Goal: Task Accomplishment & Management: Manage account settings

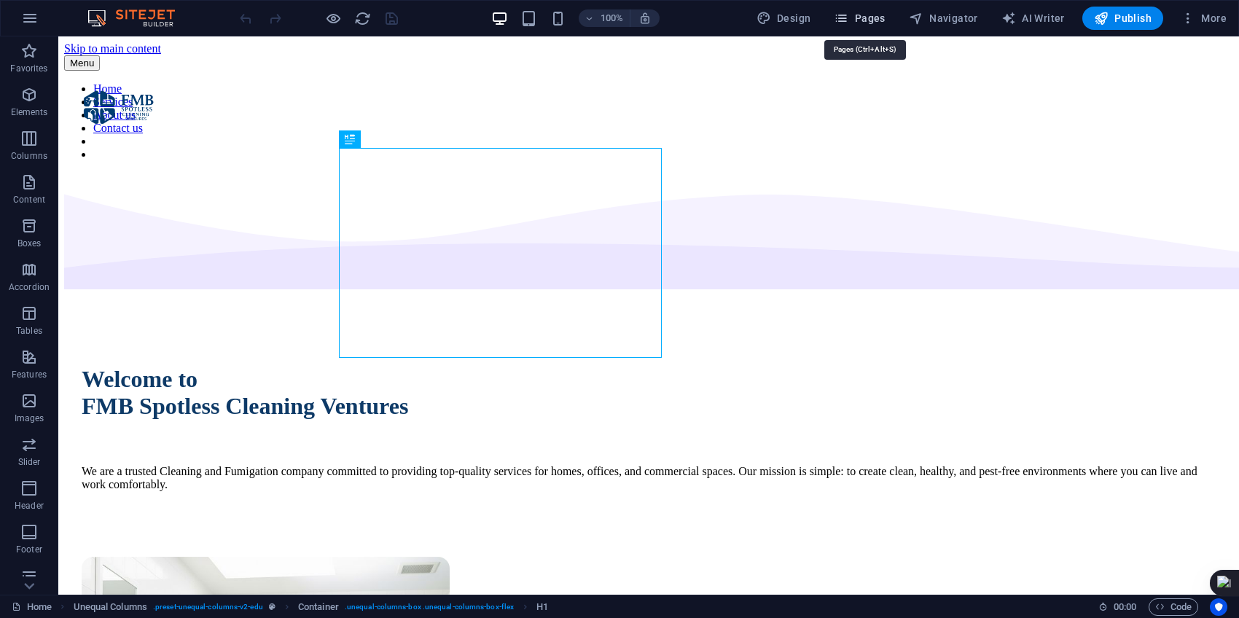
click at [869, 15] on span "Pages" at bounding box center [859, 18] width 51 height 15
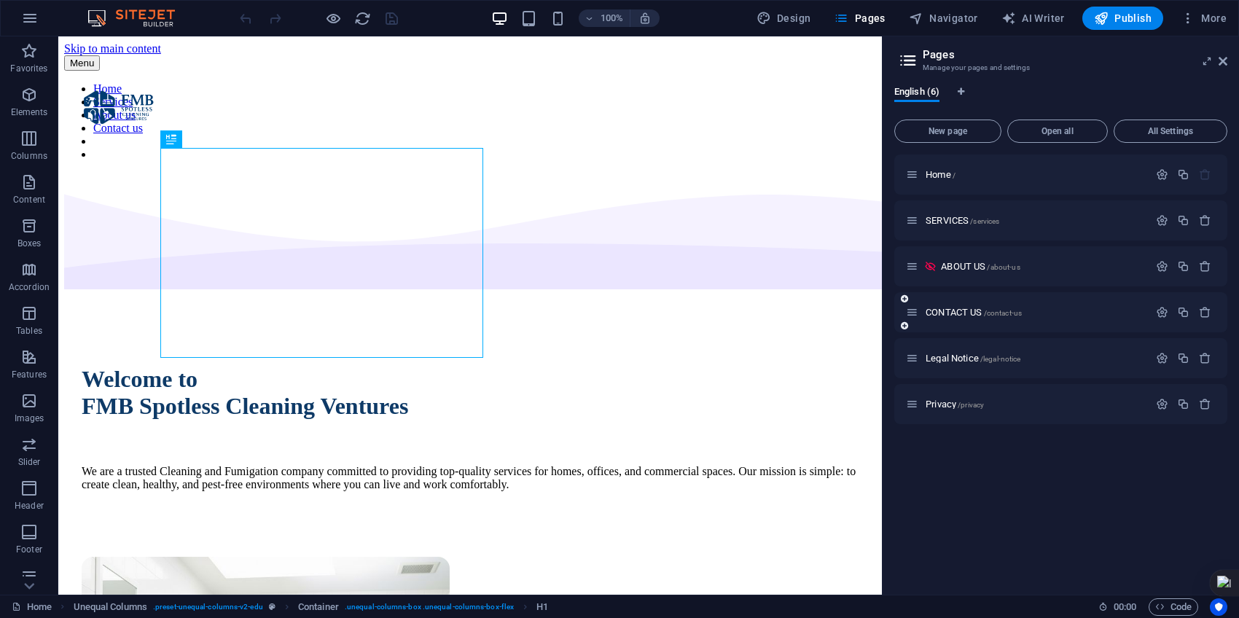
click at [955, 306] on div "CONTACT US /contact-us" at bounding box center [1027, 312] width 243 height 17
click at [1159, 308] on icon "button" at bounding box center [1162, 312] width 12 height 12
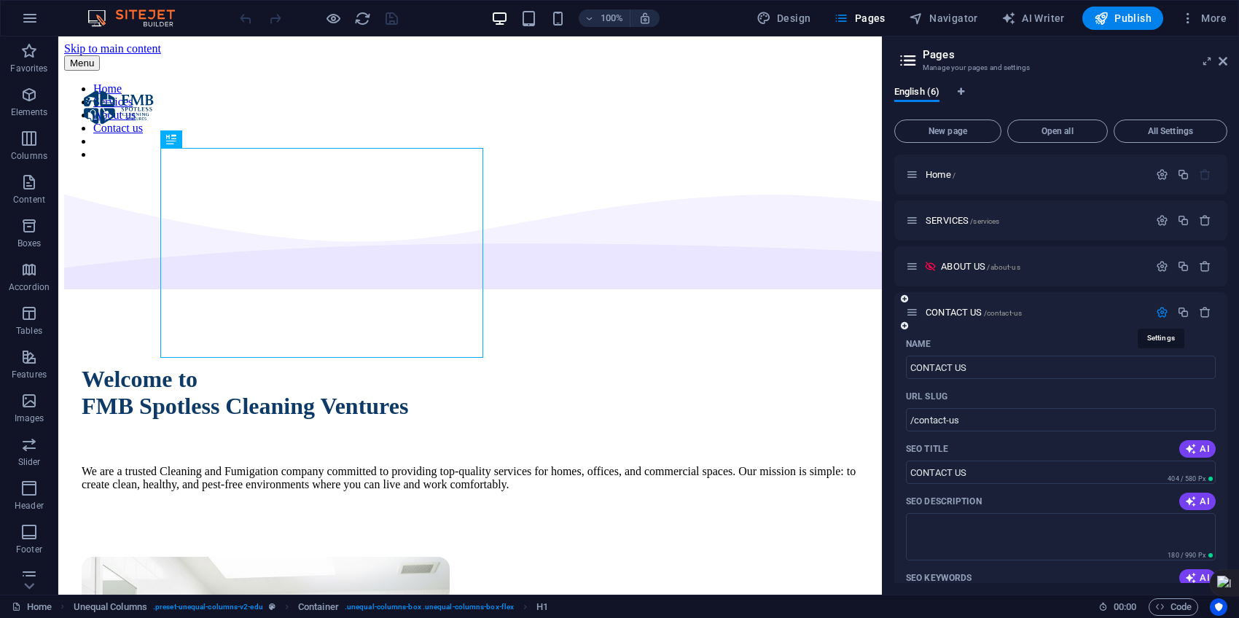
click at [1159, 308] on icon "button" at bounding box center [1162, 312] width 12 height 12
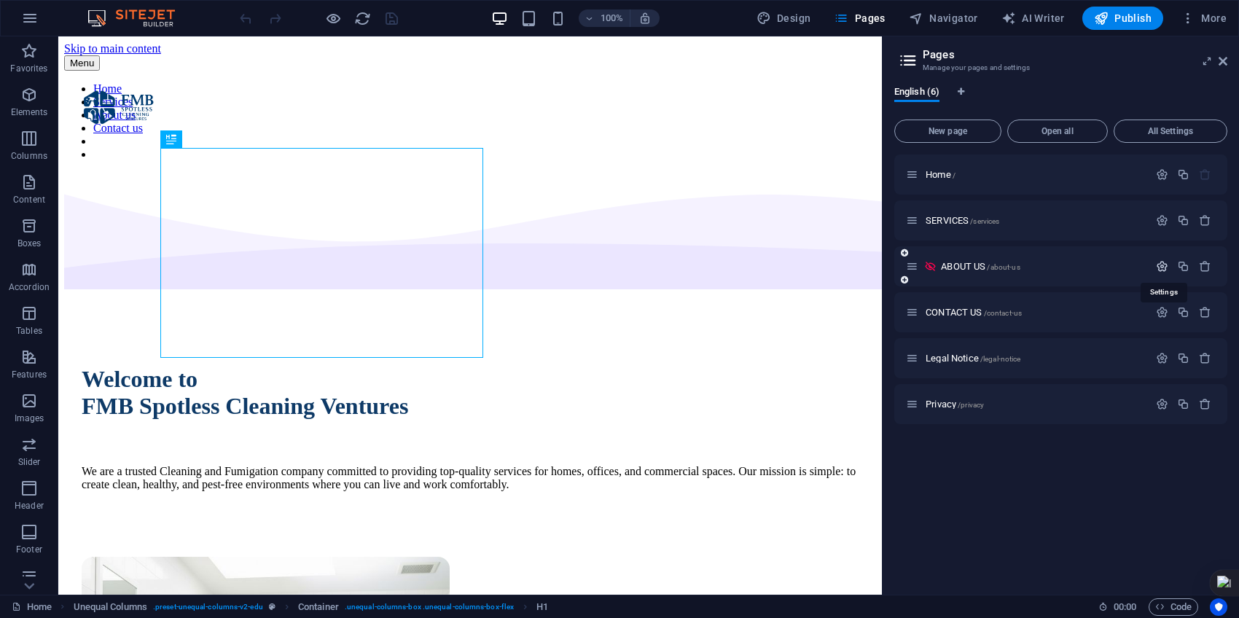
click at [1163, 263] on icon "button" at bounding box center [1162, 266] width 12 height 12
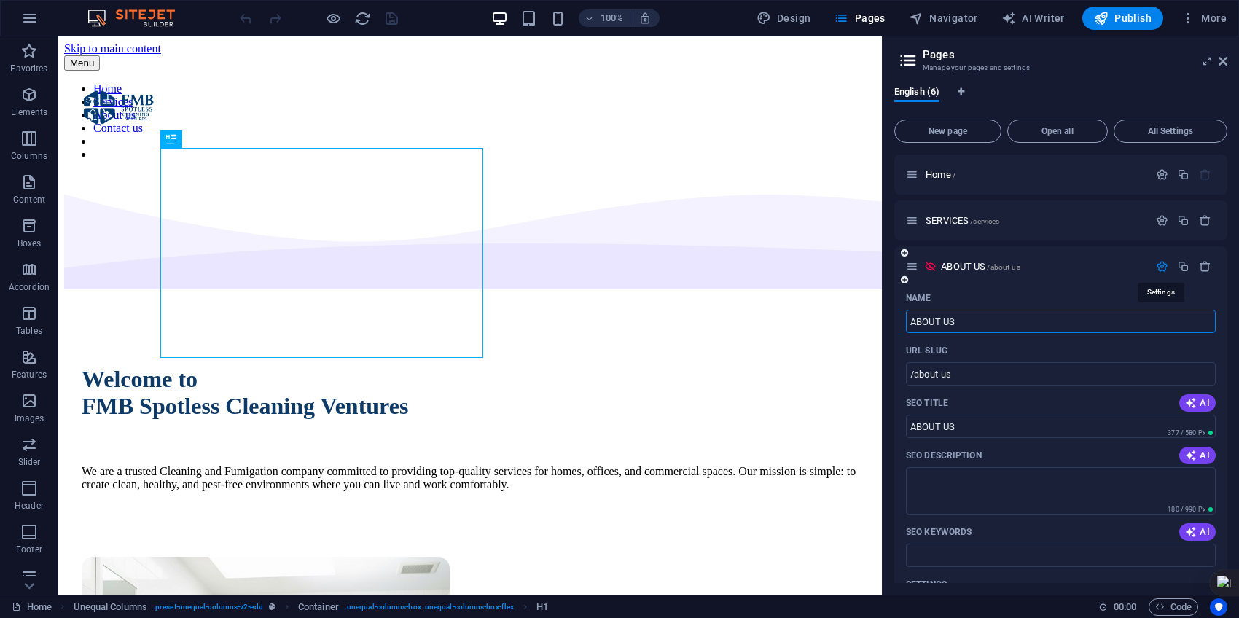
click at [1159, 264] on icon "button" at bounding box center [1162, 266] width 12 height 12
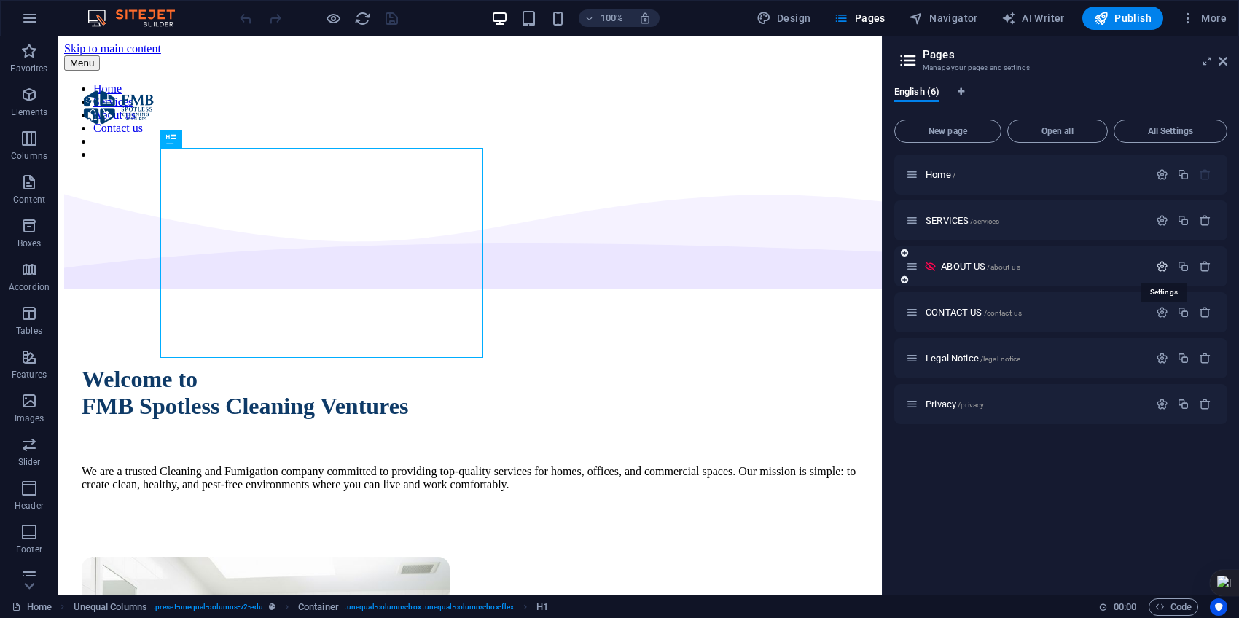
click at [1159, 264] on icon "button" at bounding box center [1162, 266] width 12 height 12
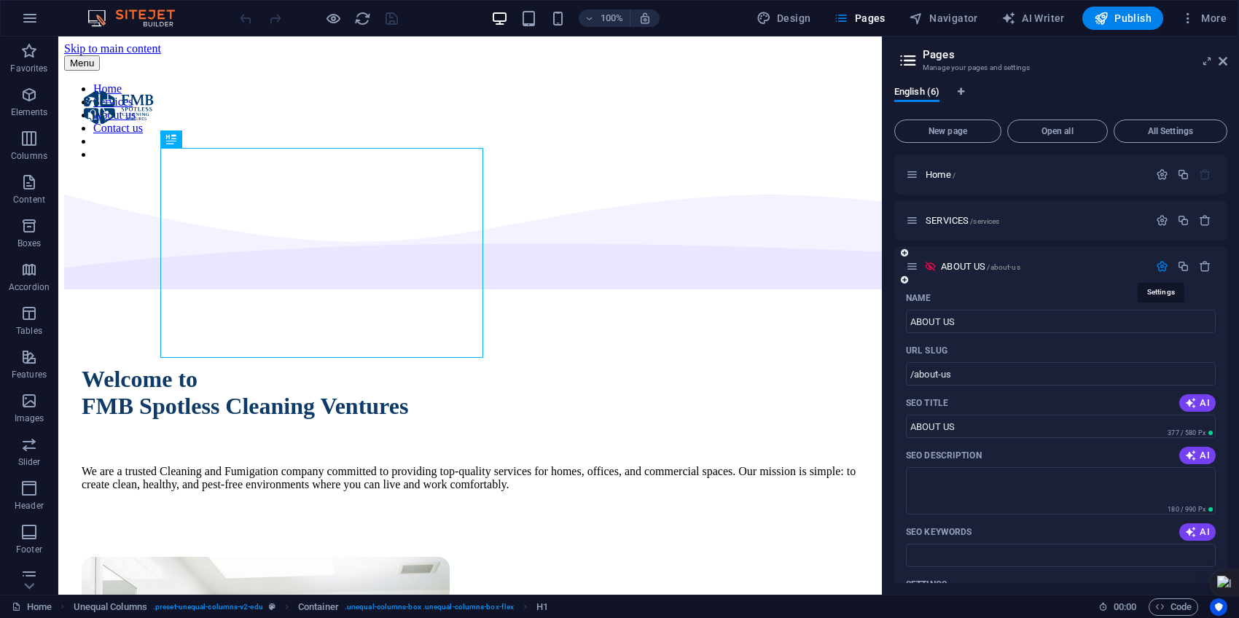
click at [1159, 264] on icon "button" at bounding box center [1162, 266] width 12 height 12
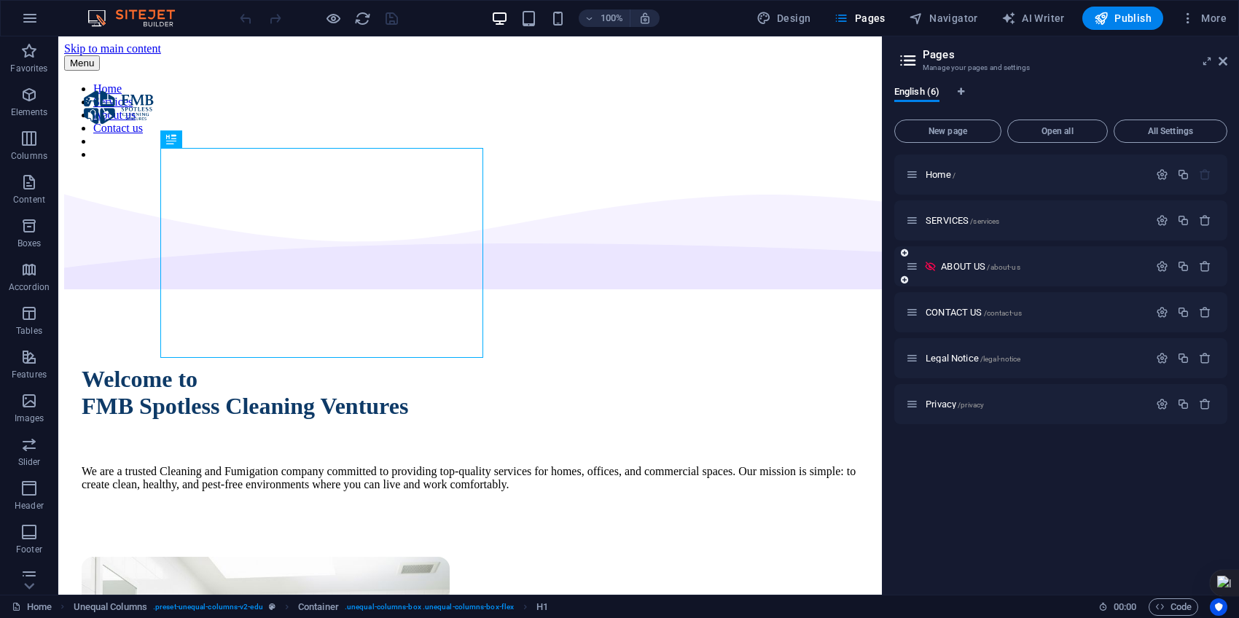
click at [928, 263] on icon at bounding box center [930, 266] width 12 height 12
click at [928, 267] on icon at bounding box center [930, 266] width 12 height 12
click at [1159, 264] on icon "button" at bounding box center [1162, 266] width 12 height 12
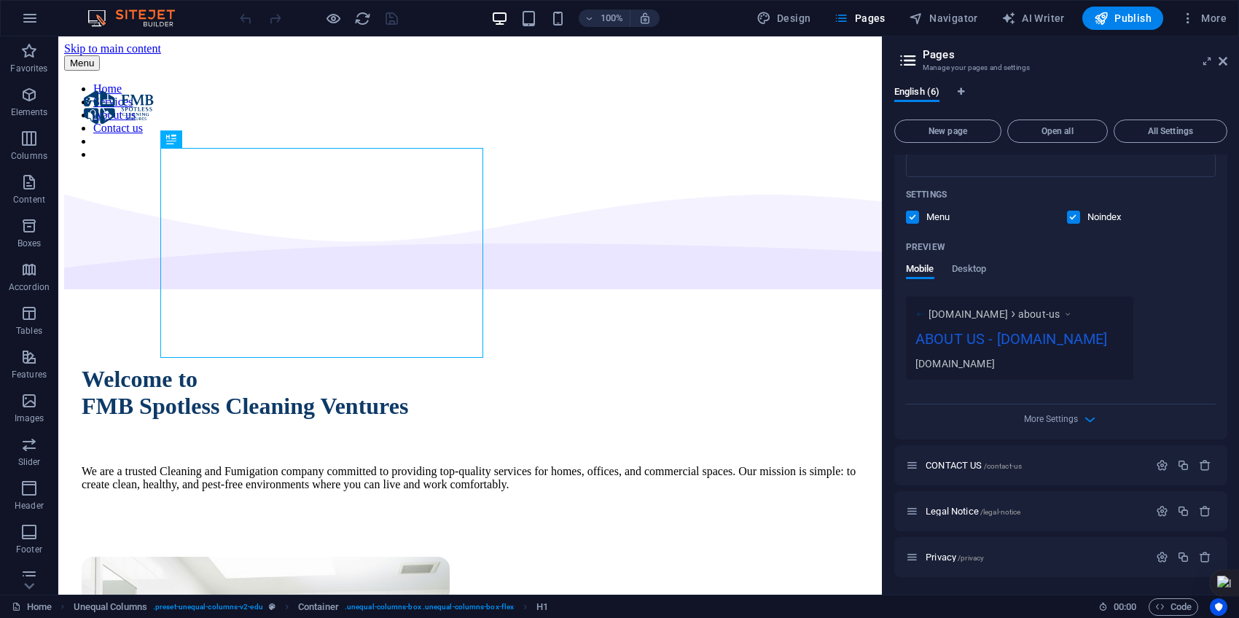
scroll to position [404, 0]
click at [1068, 424] on span "More Settings" at bounding box center [1051, 419] width 54 height 10
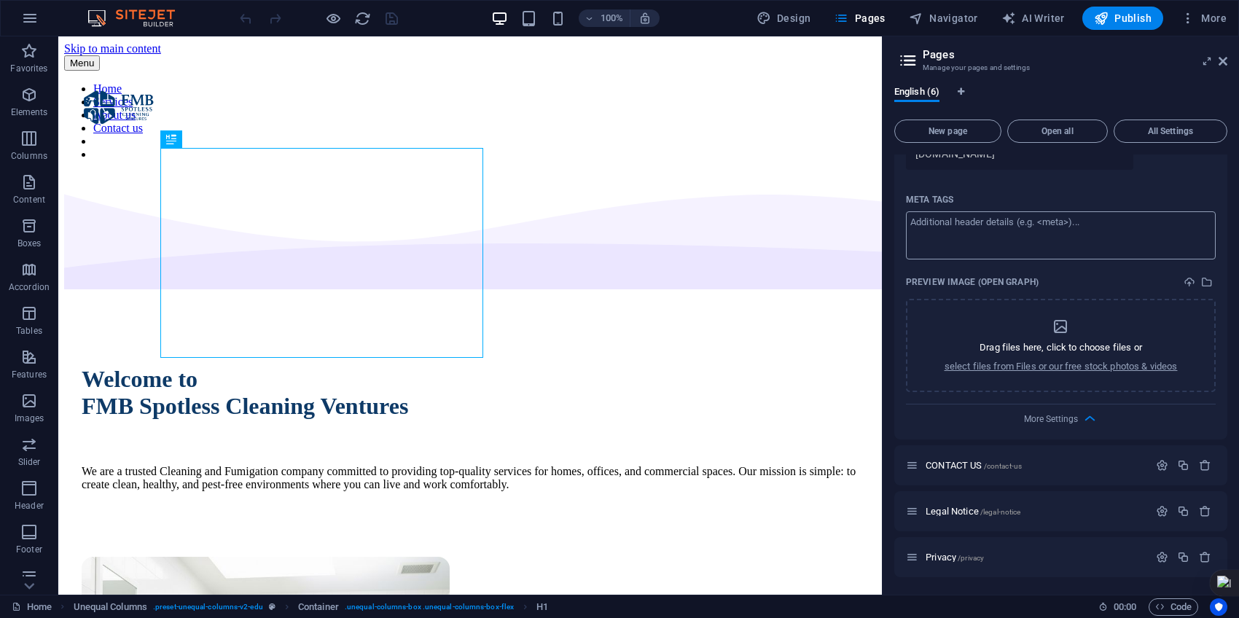
scroll to position [617, 0]
click at [1070, 420] on span "More Settings" at bounding box center [1051, 419] width 54 height 10
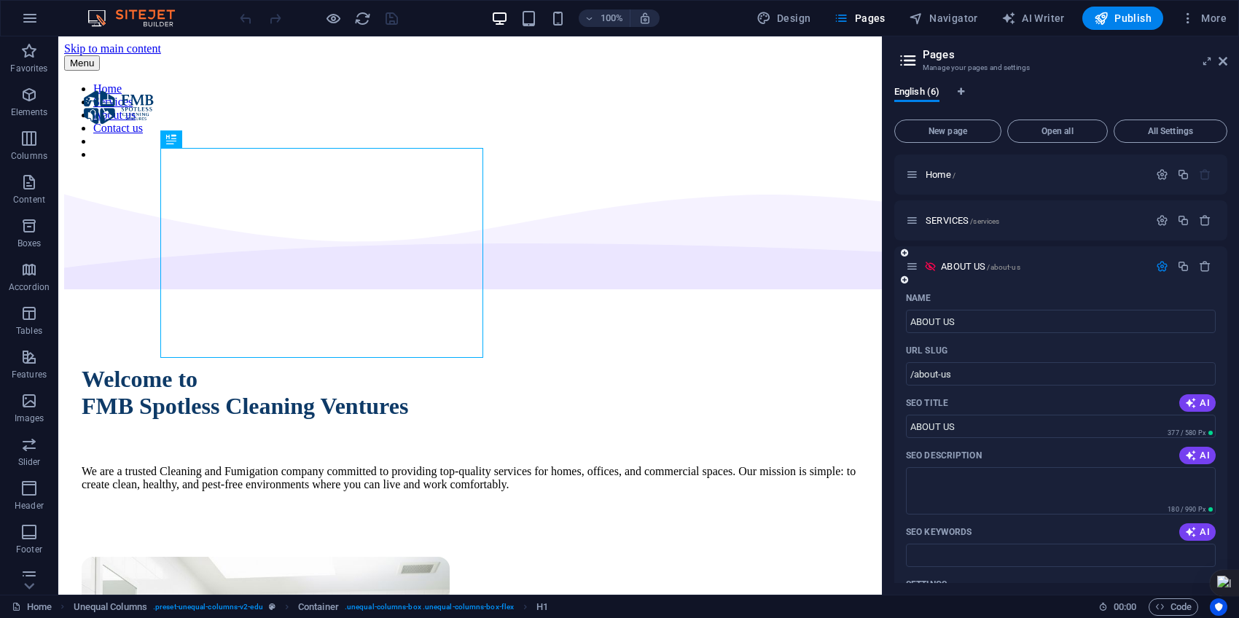
scroll to position [0, 0]
click at [563, 82] on nav "Home Services About us Contact us" at bounding box center [470, 121] width 812 height 79
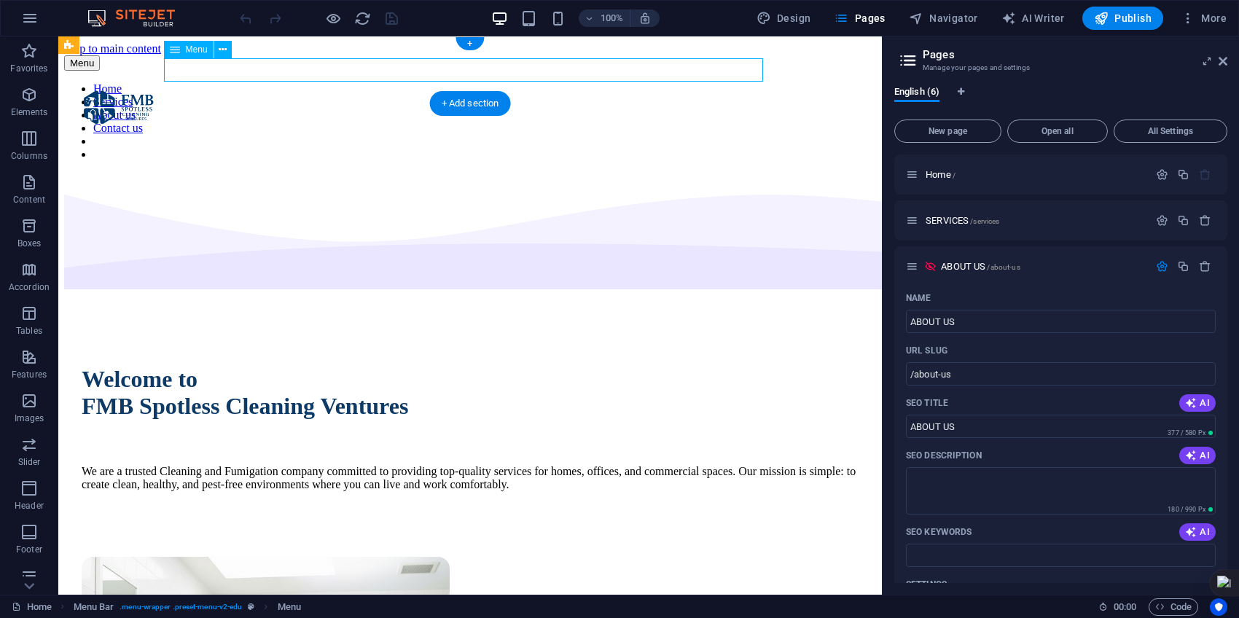
click at [563, 82] on nav "Home Services About us Contact us" at bounding box center [470, 121] width 812 height 79
select select
select select "1"
select select
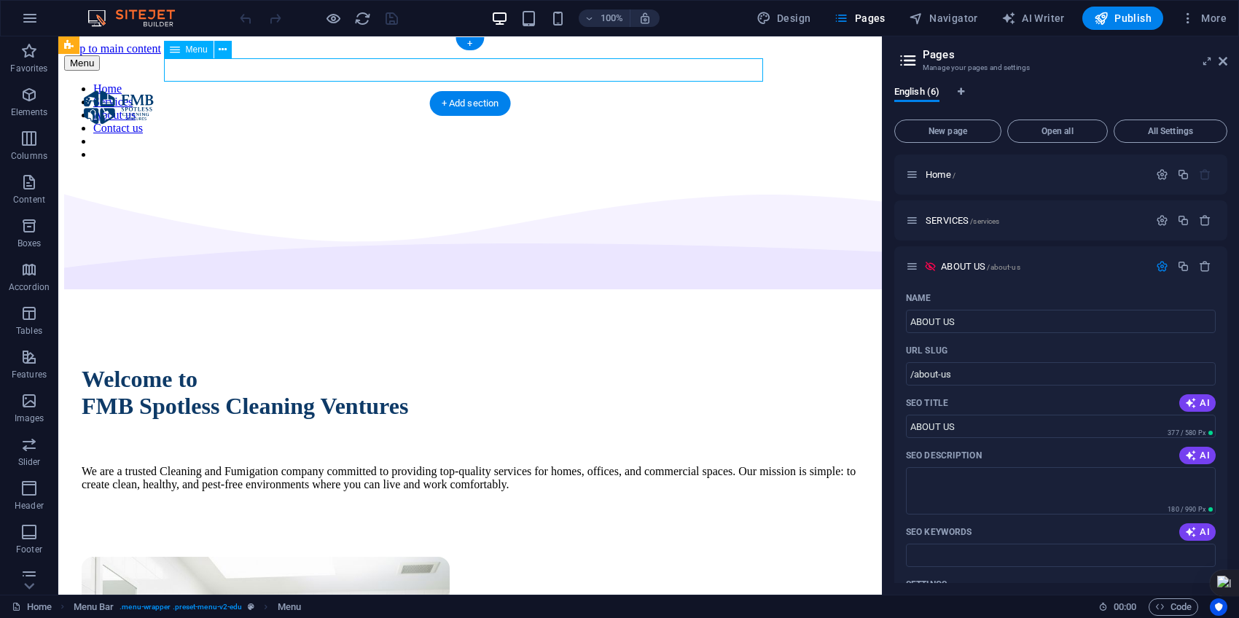
select select
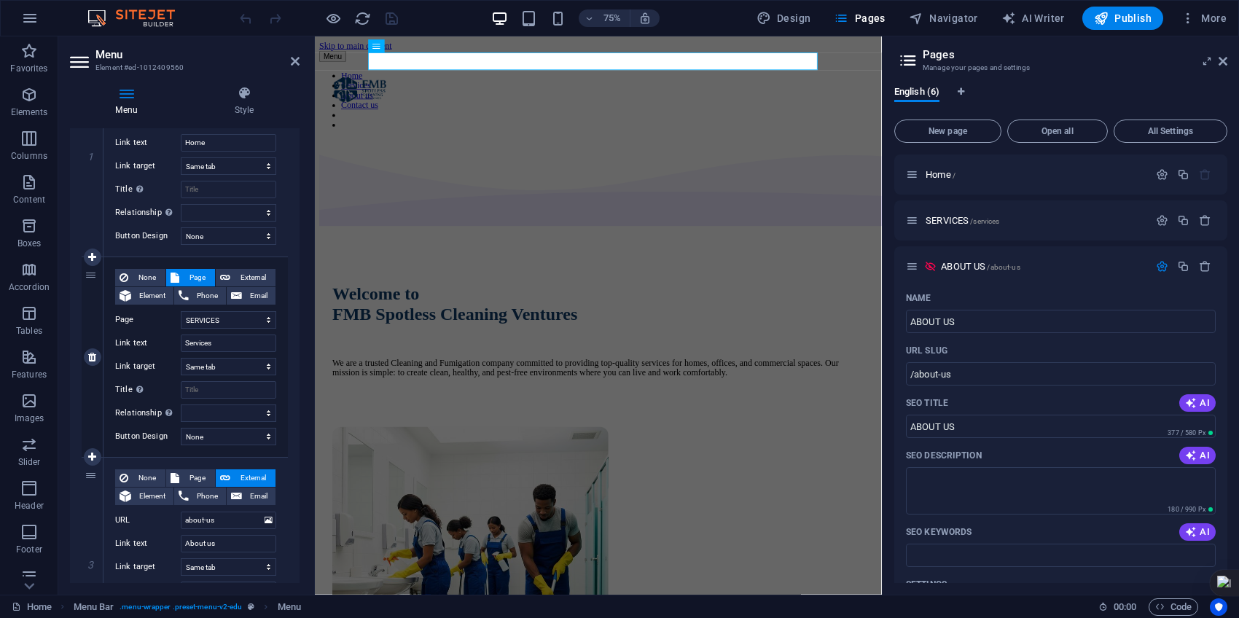
scroll to position [227, 0]
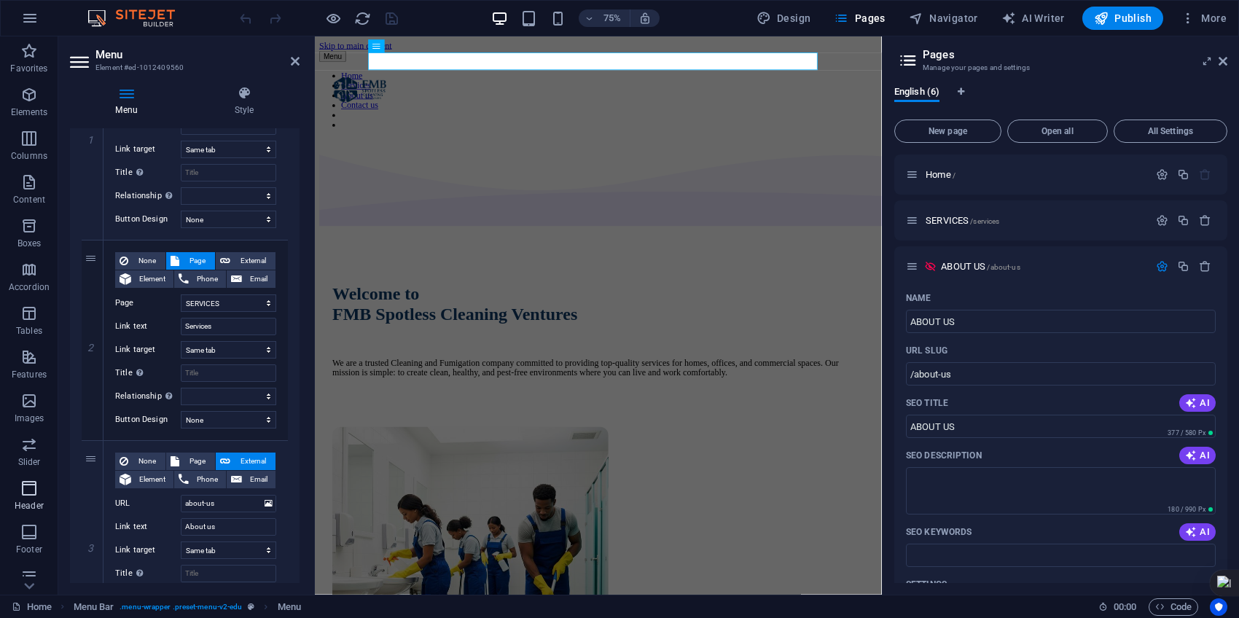
click at [23, 493] on icon "button" at bounding box center [28, 487] width 17 height 17
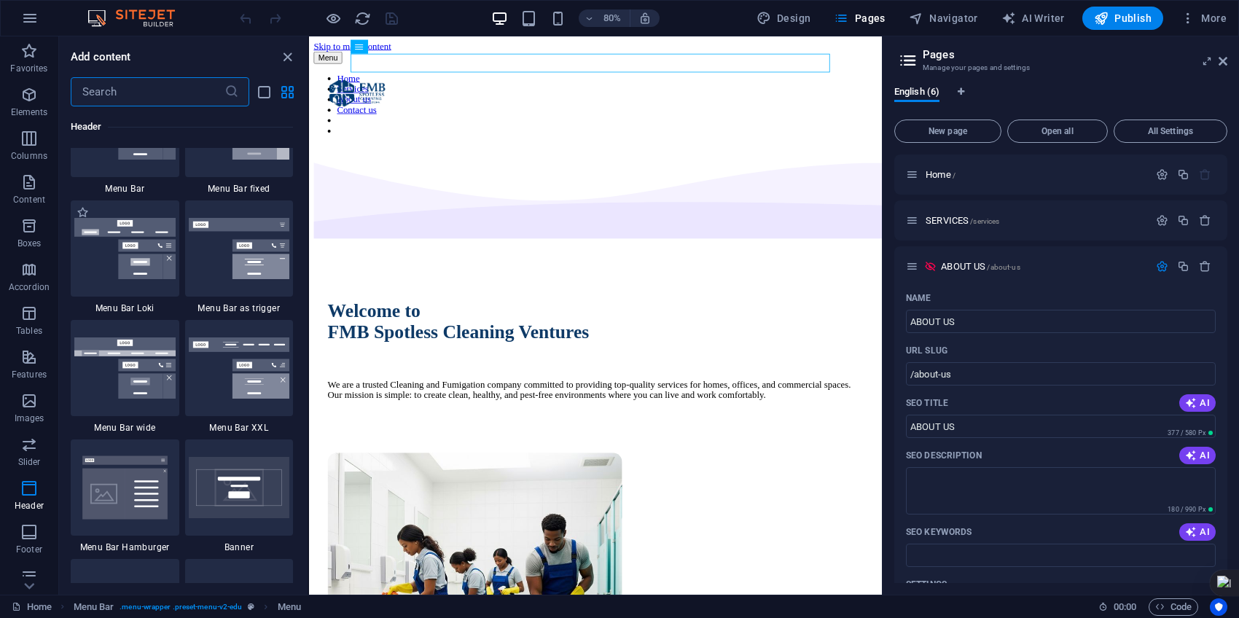
scroll to position [8964, 0]
click at [42, 606] on link "Home" at bounding box center [32, 606] width 40 height 17
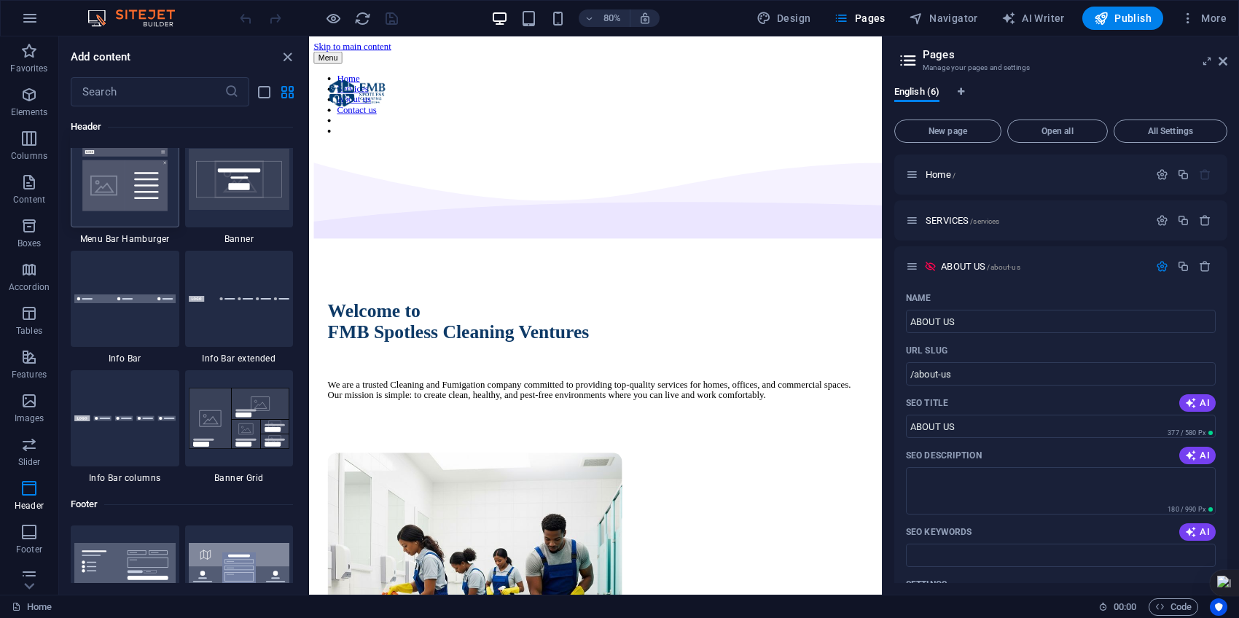
scroll to position [9271, 0]
click at [286, 55] on icon "close panel" at bounding box center [287, 57] width 17 height 17
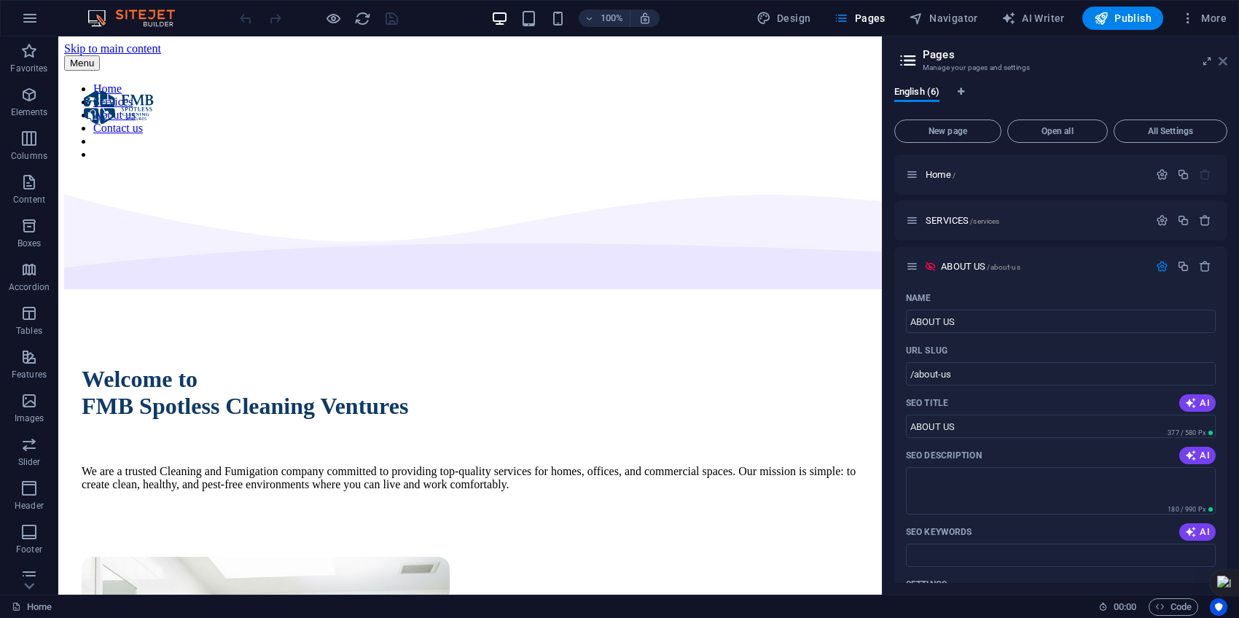
click at [1222, 57] on icon at bounding box center [1222, 61] width 9 height 12
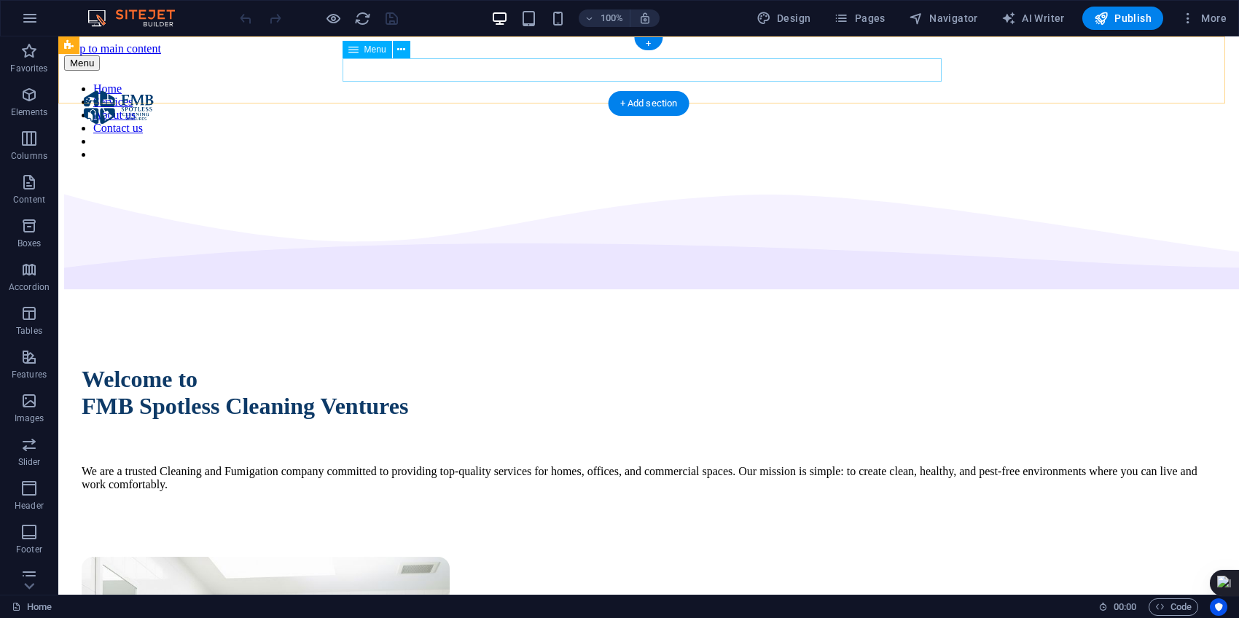
click at [477, 82] on nav "Home Services About us Contact us" at bounding box center [648, 121] width 1169 height 79
select select
select select "1"
select select
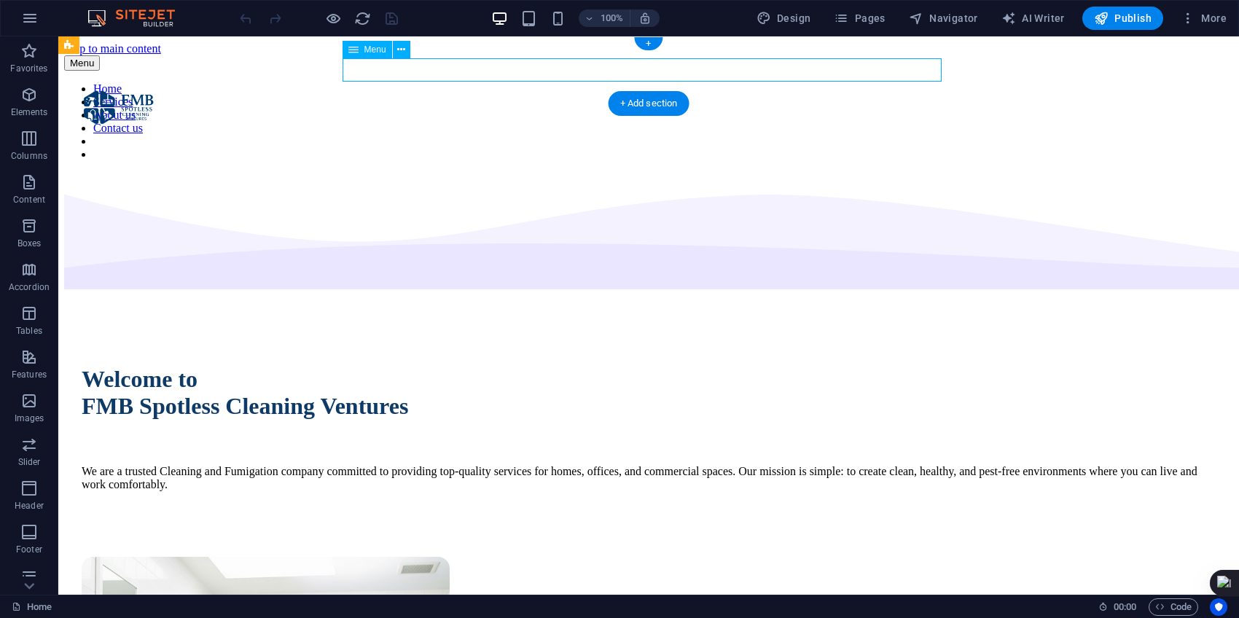
select select
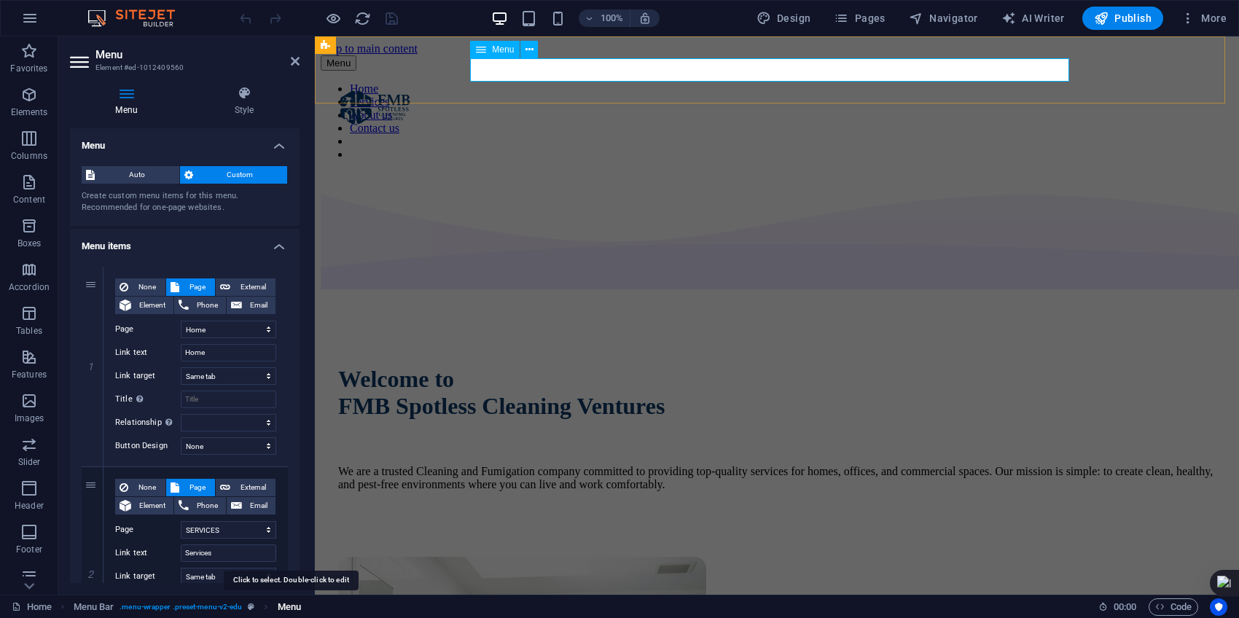
click at [290, 601] on span "Menu" at bounding box center [289, 606] width 23 height 17
click at [223, 605] on span ". menu-wrapper .preset-menu-v2-edu" at bounding box center [181, 606] width 122 height 17
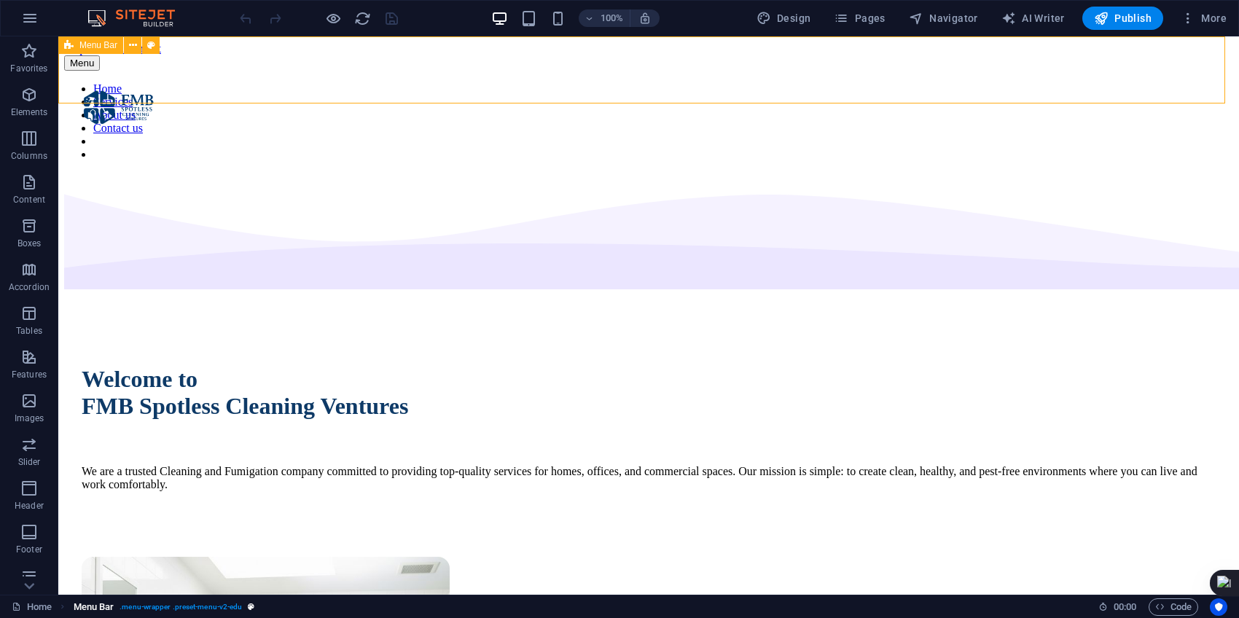
click at [223, 605] on span ". menu-wrapper .preset-menu-v2-edu" at bounding box center [181, 606] width 122 height 17
select select "header"
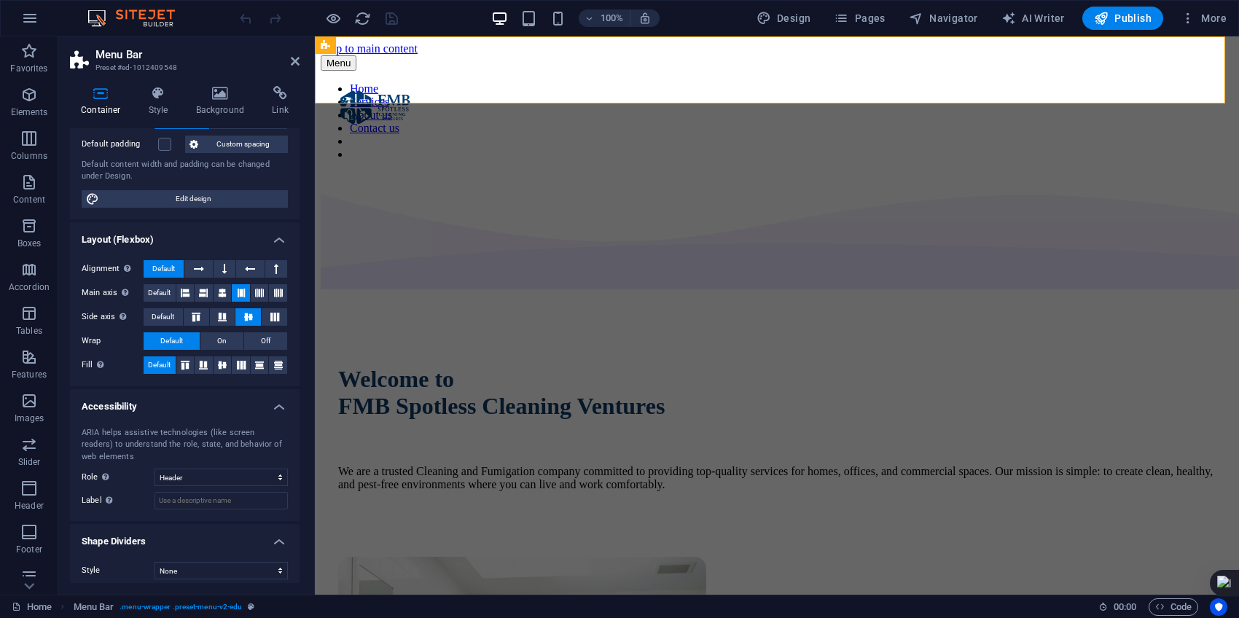
scroll to position [109, 0]
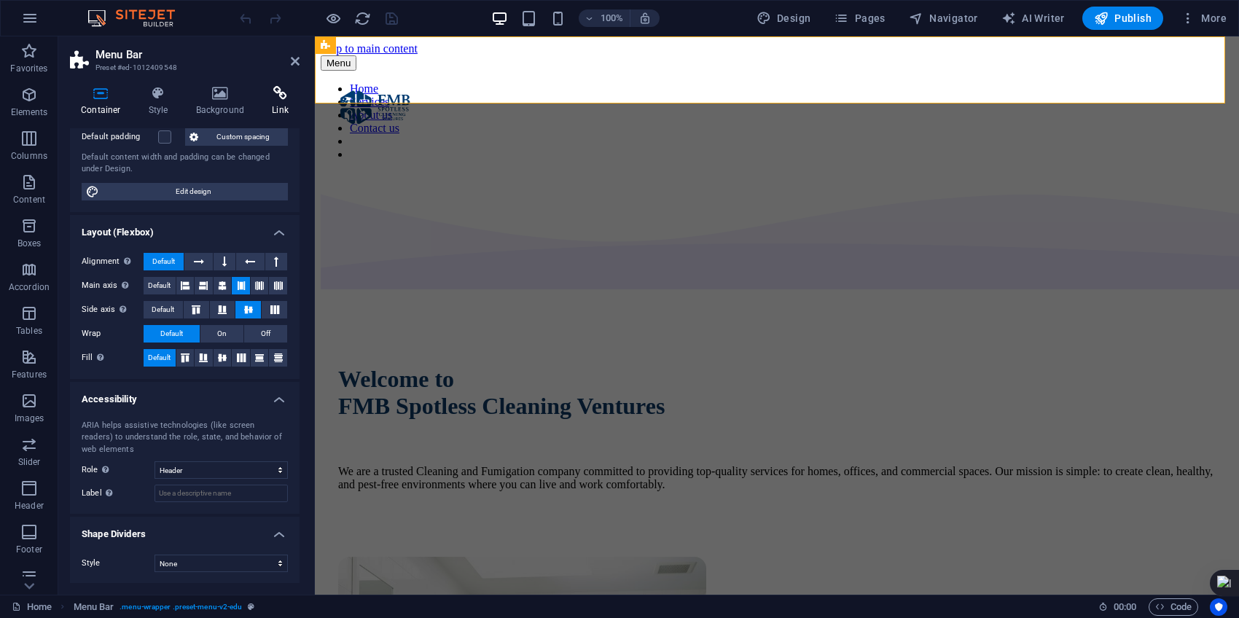
click at [279, 95] on icon at bounding box center [280, 93] width 39 height 15
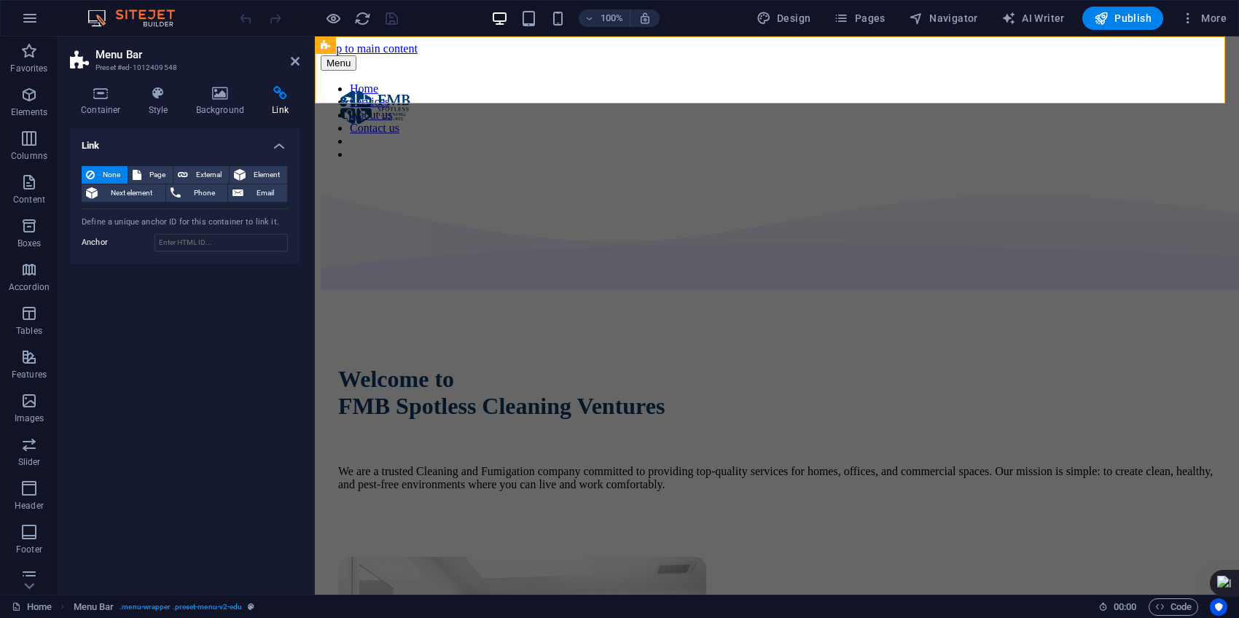
click at [279, 95] on icon at bounding box center [280, 93] width 39 height 15
click at [293, 57] on icon at bounding box center [295, 61] width 9 height 12
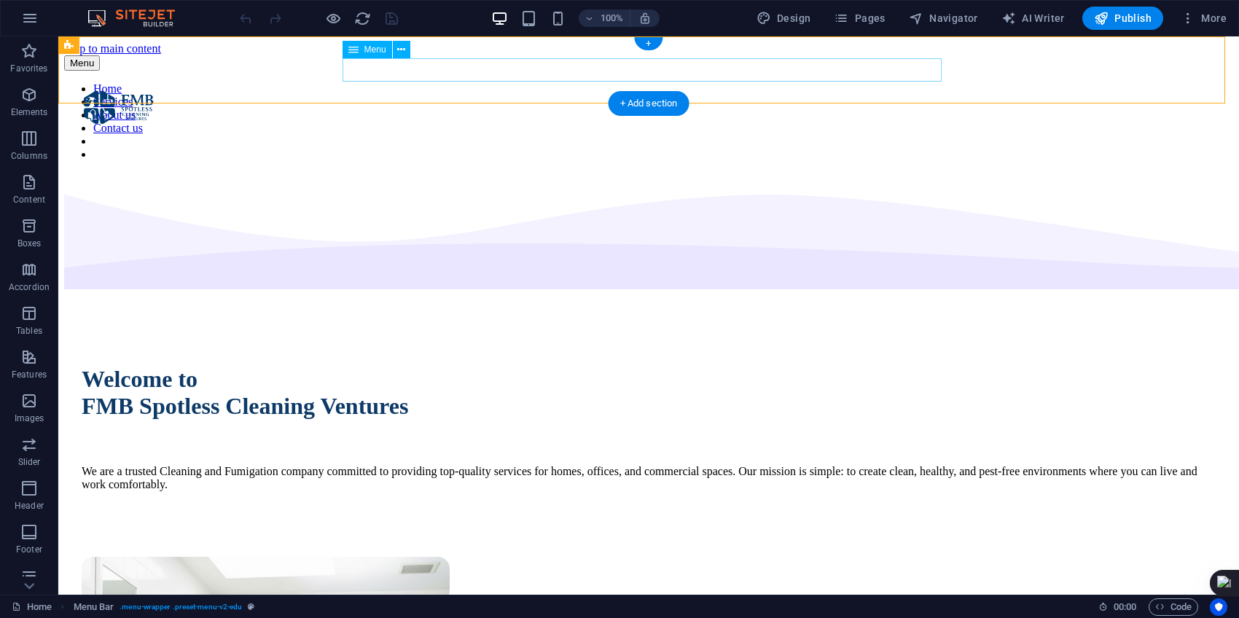
click at [540, 82] on nav "Home Services About us Contact us" at bounding box center [648, 121] width 1169 height 79
select select
select select "1"
select select
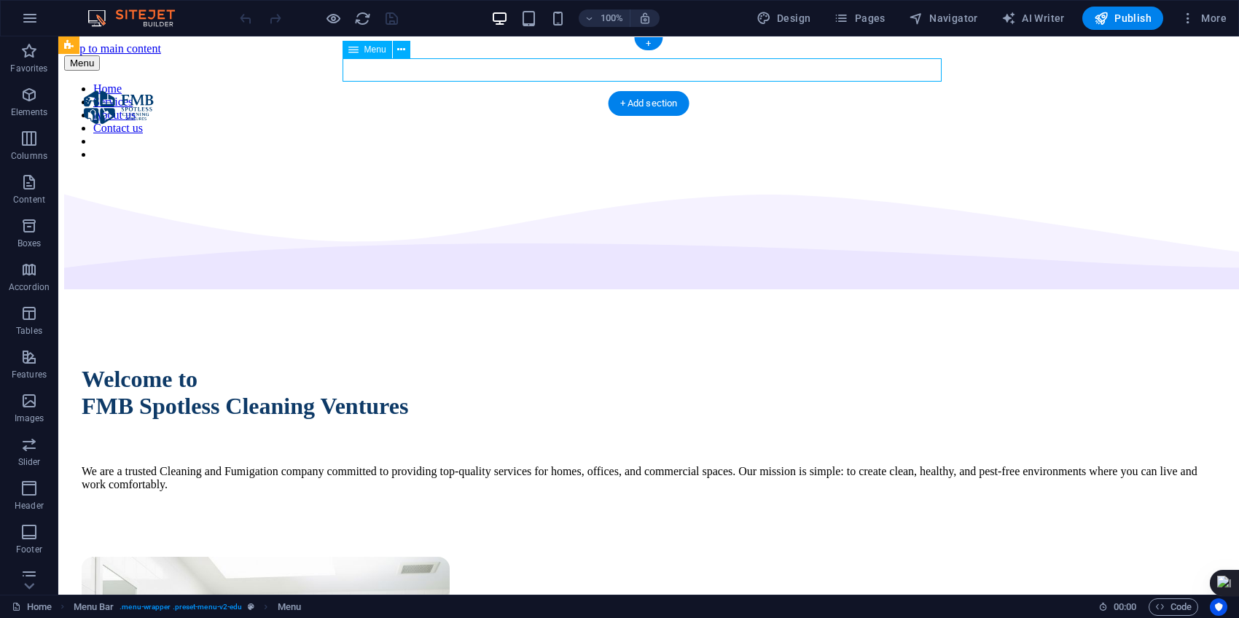
select select
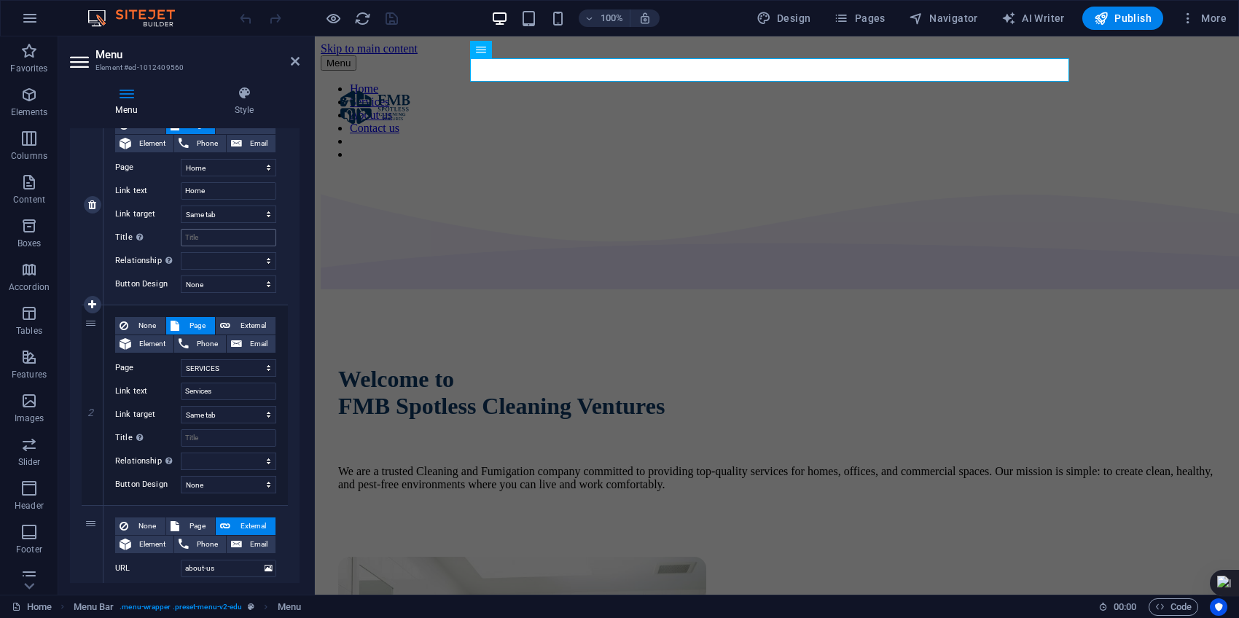
scroll to position [135, 0]
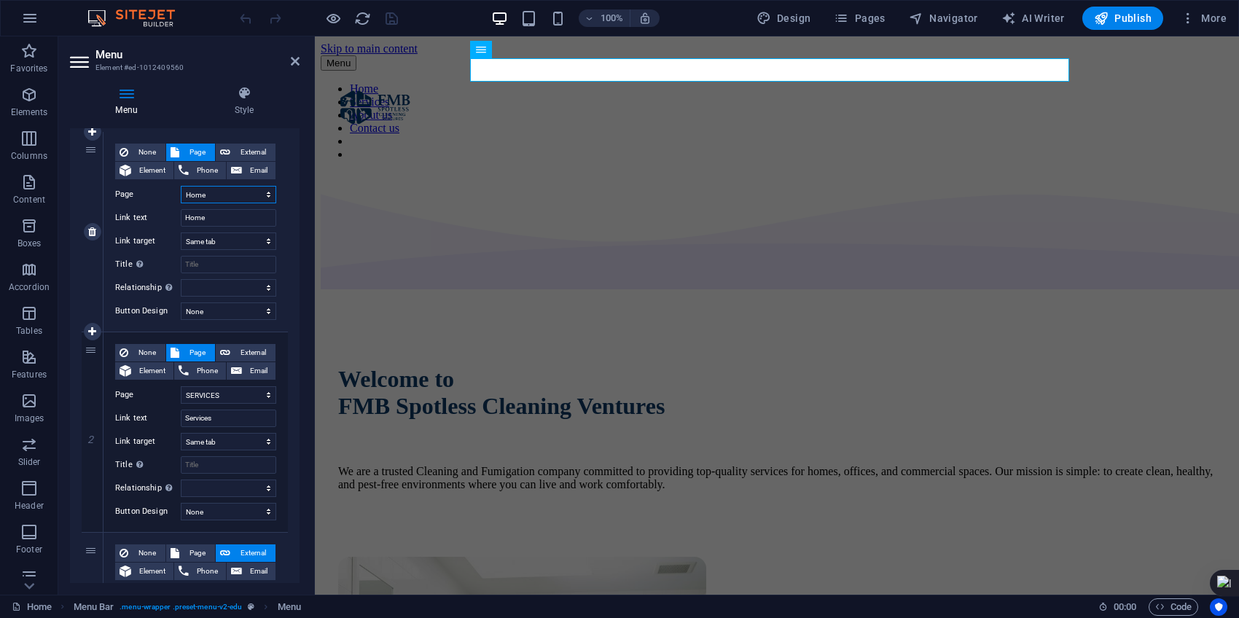
click at [266, 195] on select "Home SERVICES ABOUT US CONTACT US Legal Notice Privacy" at bounding box center [228, 194] width 95 height 17
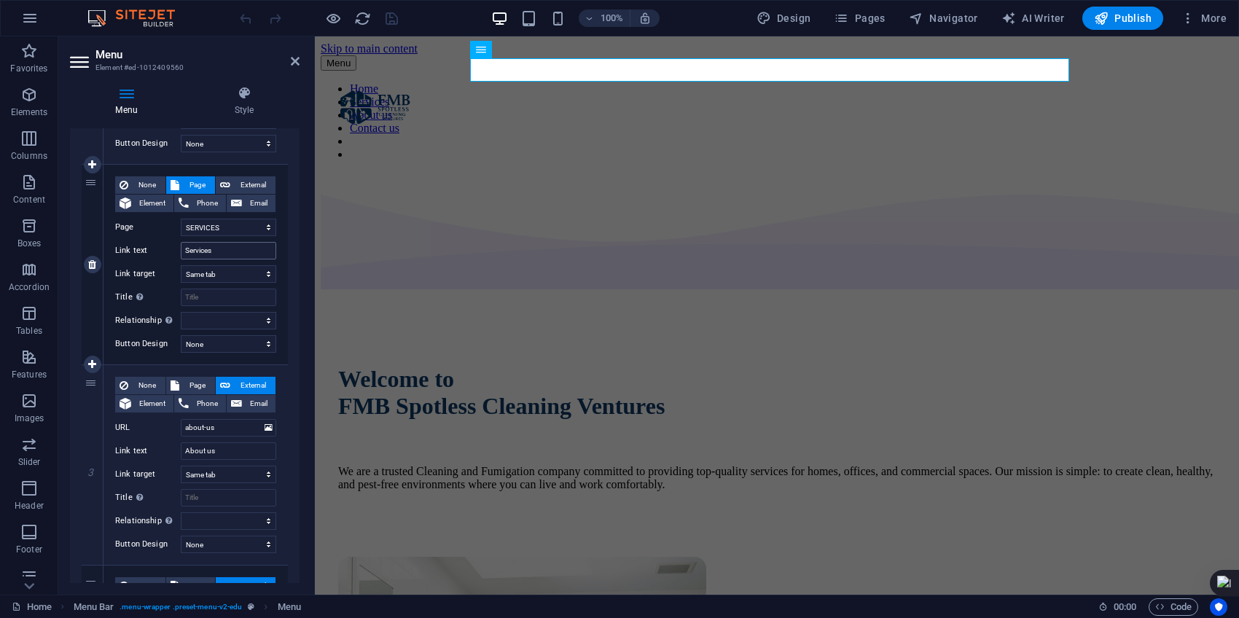
scroll to position [307, 0]
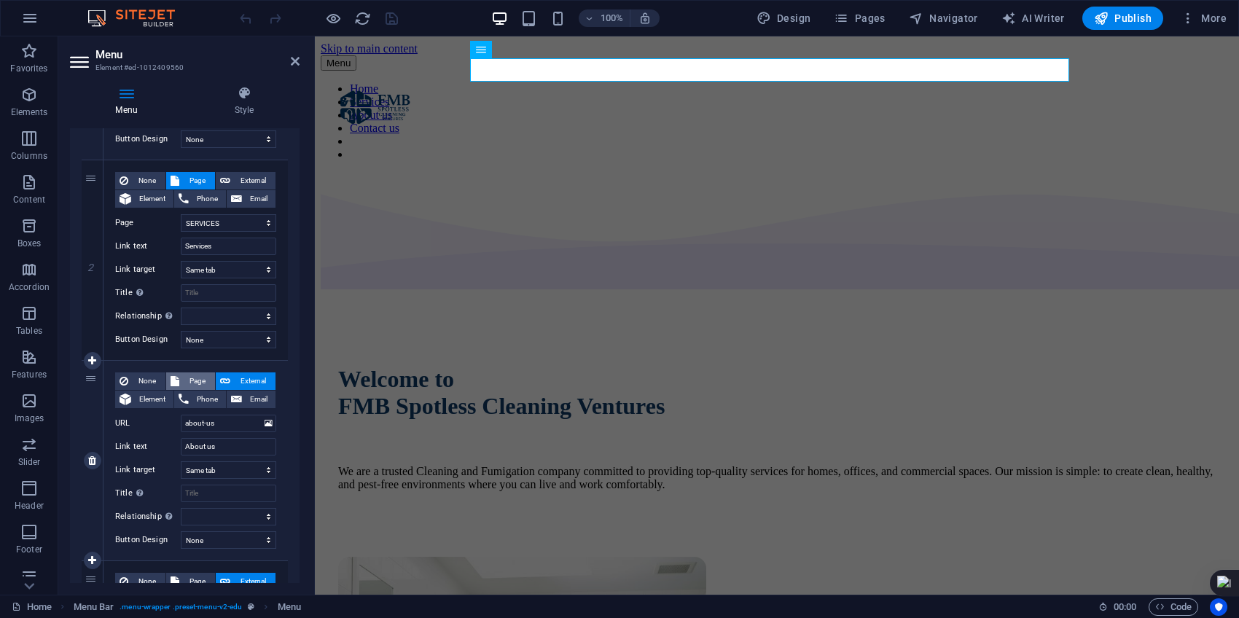
click at [197, 383] on span "Page" at bounding box center [197, 380] width 27 height 17
select select
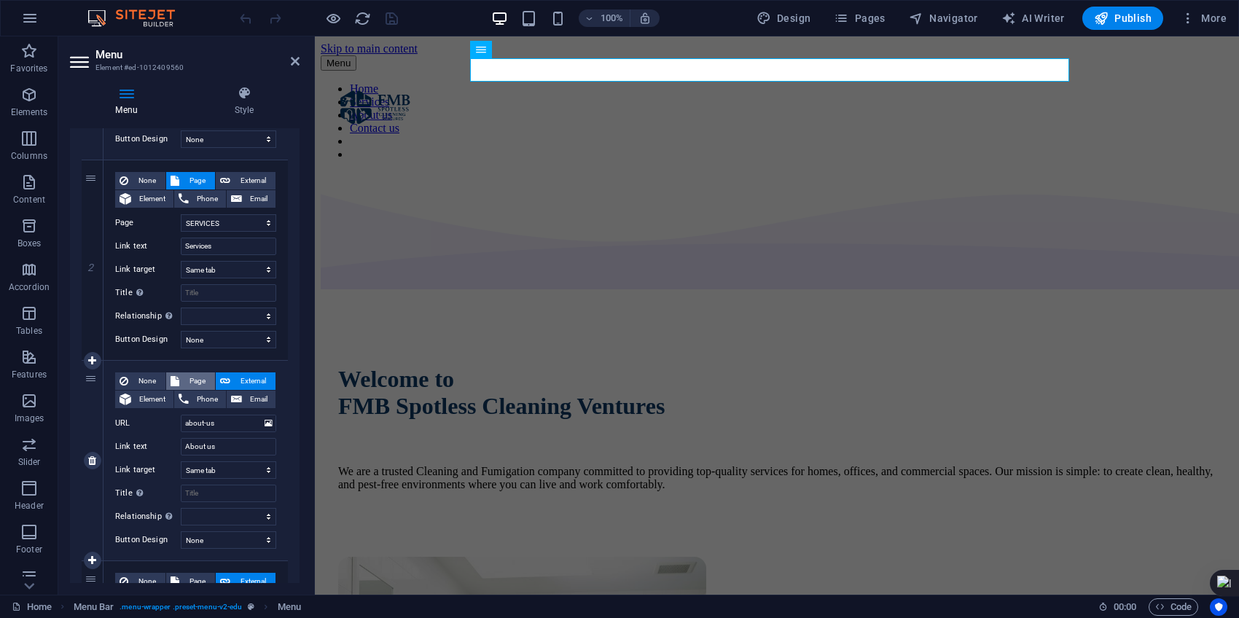
select select
click at [266, 426] on select "Home SERVICES ABOUT US CONTACT US Legal Notice Privacy" at bounding box center [228, 423] width 95 height 17
select select "2"
click at [181, 415] on select "Home SERVICES ABOUT US CONTACT US Legal Notice Privacy" at bounding box center [228, 423] width 95 height 17
select select
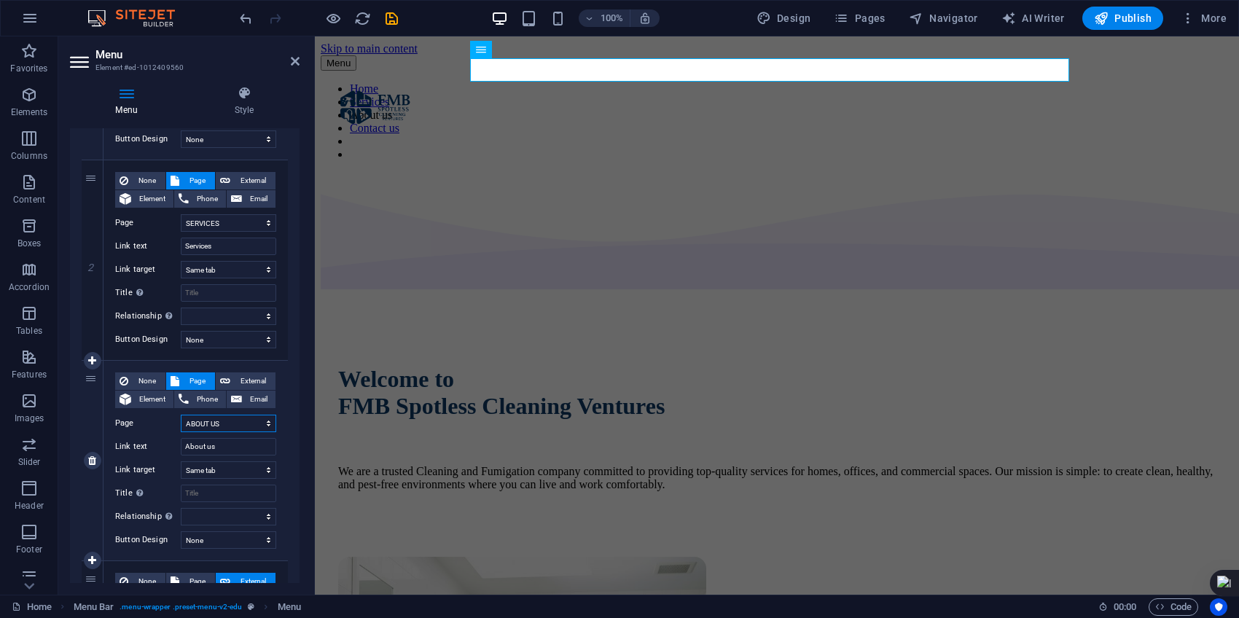
select select
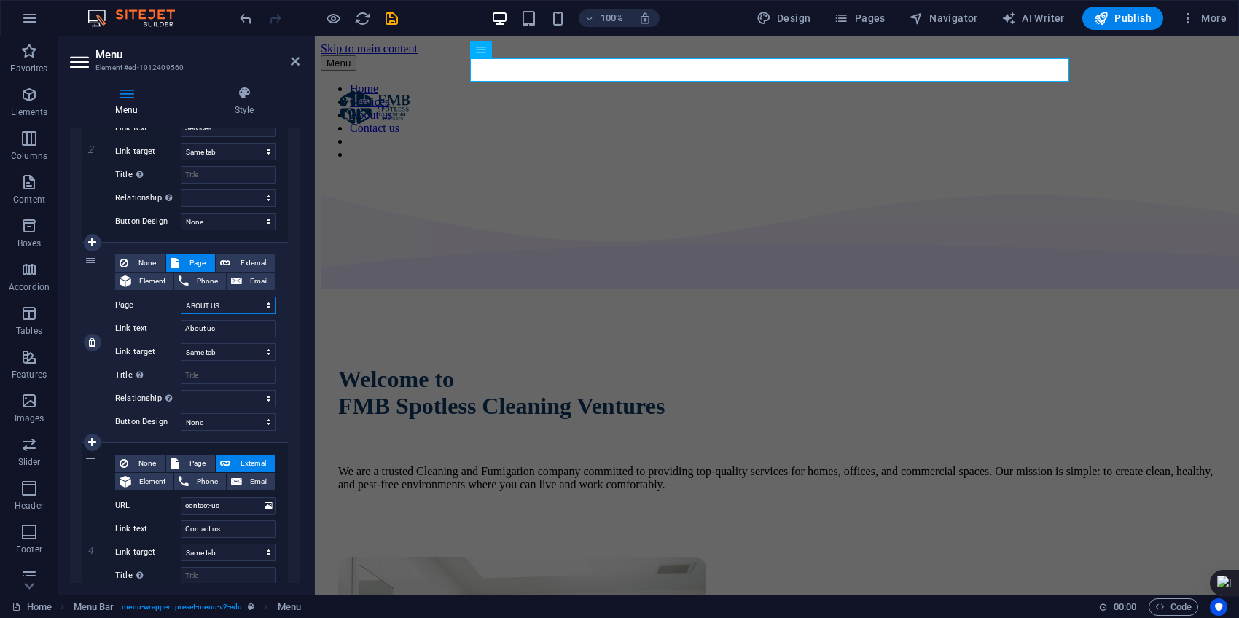
scroll to position [428, 0]
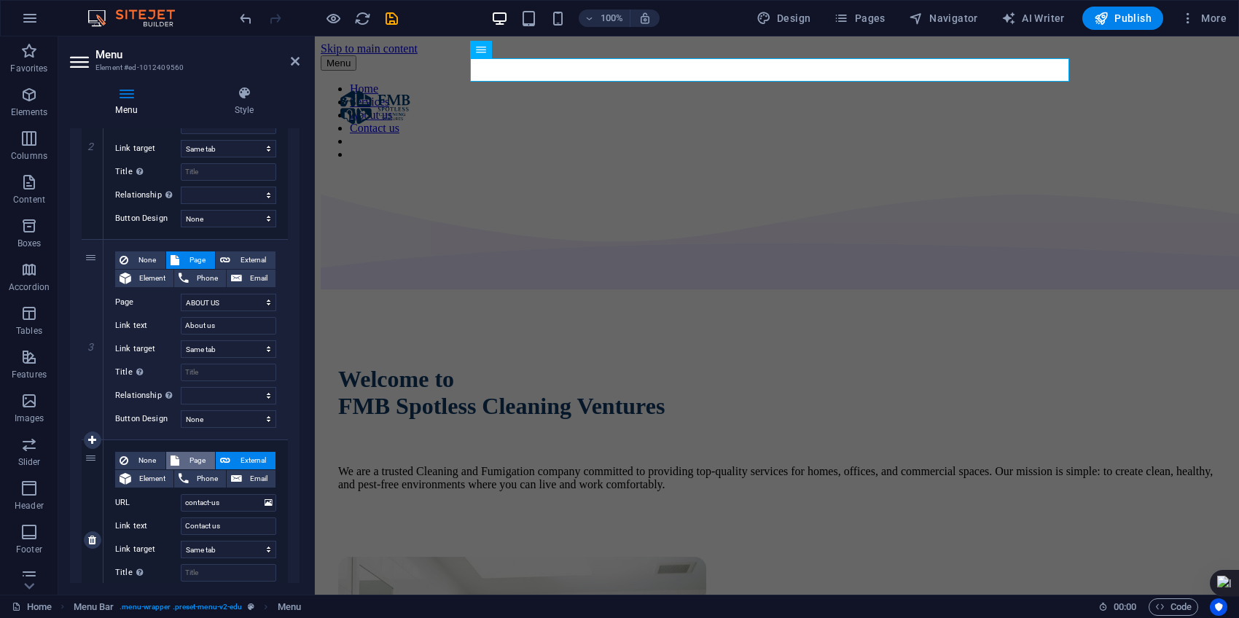
click at [197, 461] on span "Page" at bounding box center [197, 460] width 27 height 17
select select
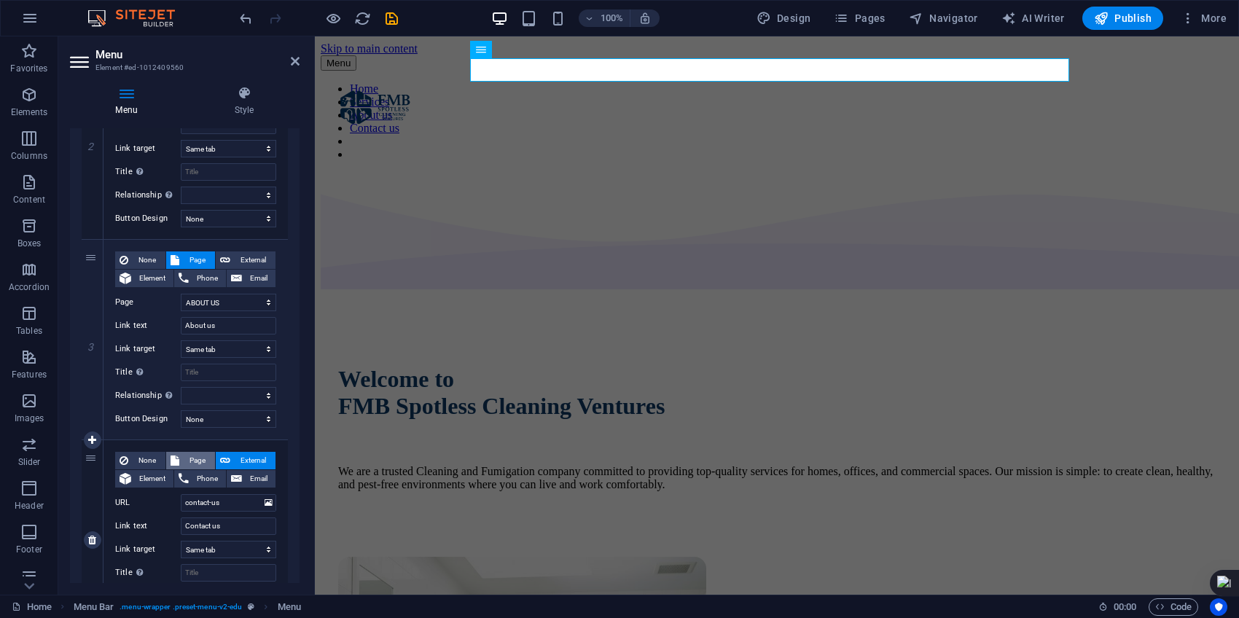
select select
click at [230, 504] on select "Home SERVICES ABOUT US CONTACT US Legal Notice Privacy" at bounding box center [228, 502] width 95 height 17
select select "3"
click at [181, 494] on select "Home SERVICES ABOUT US CONTACT US Legal Notice Privacy" at bounding box center [228, 502] width 95 height 17
select select
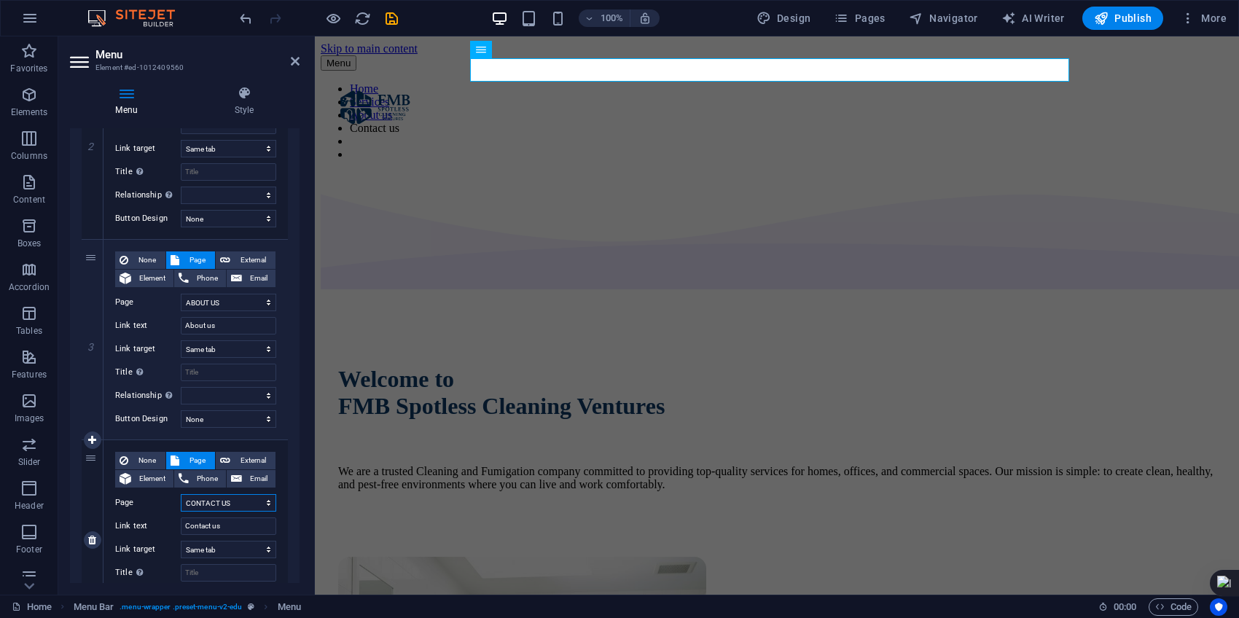
select select
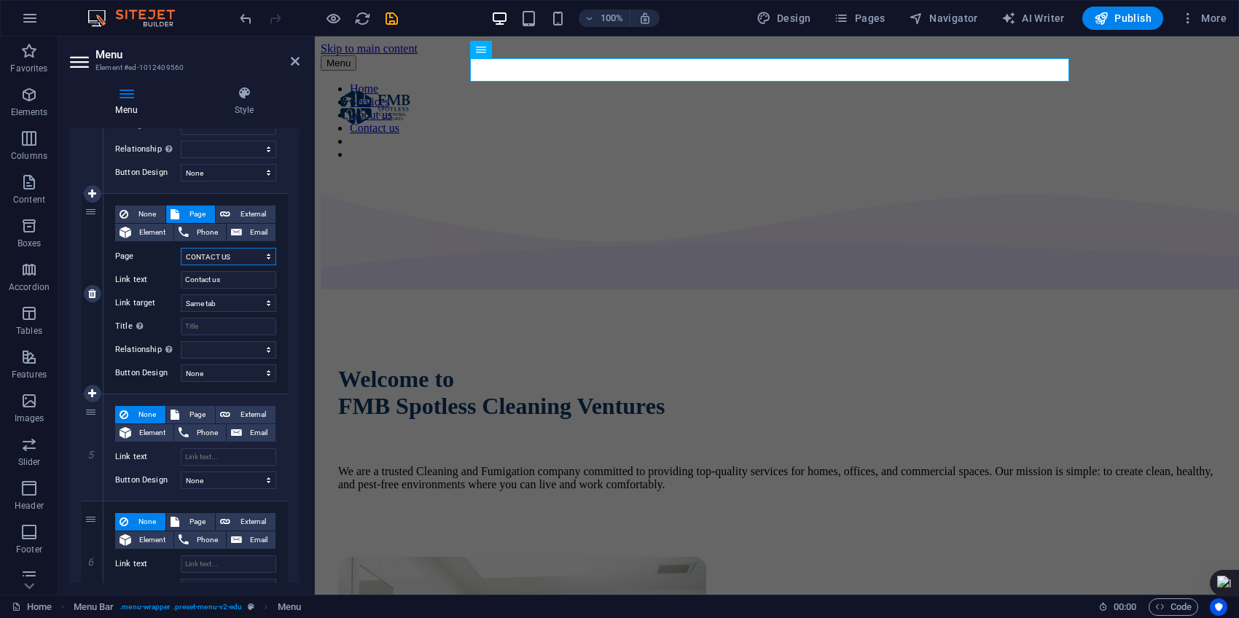
scroll to position [709, 0]
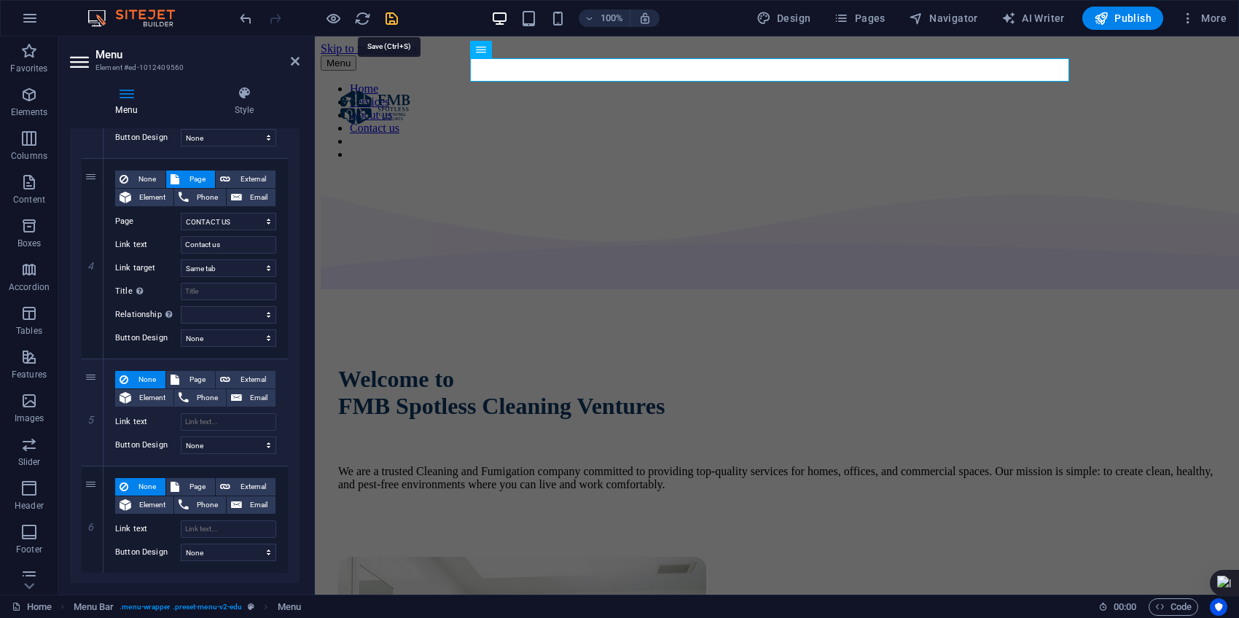
click at [383, 19] on icon "save" at bounding box center [391, 18] width 17 height 17
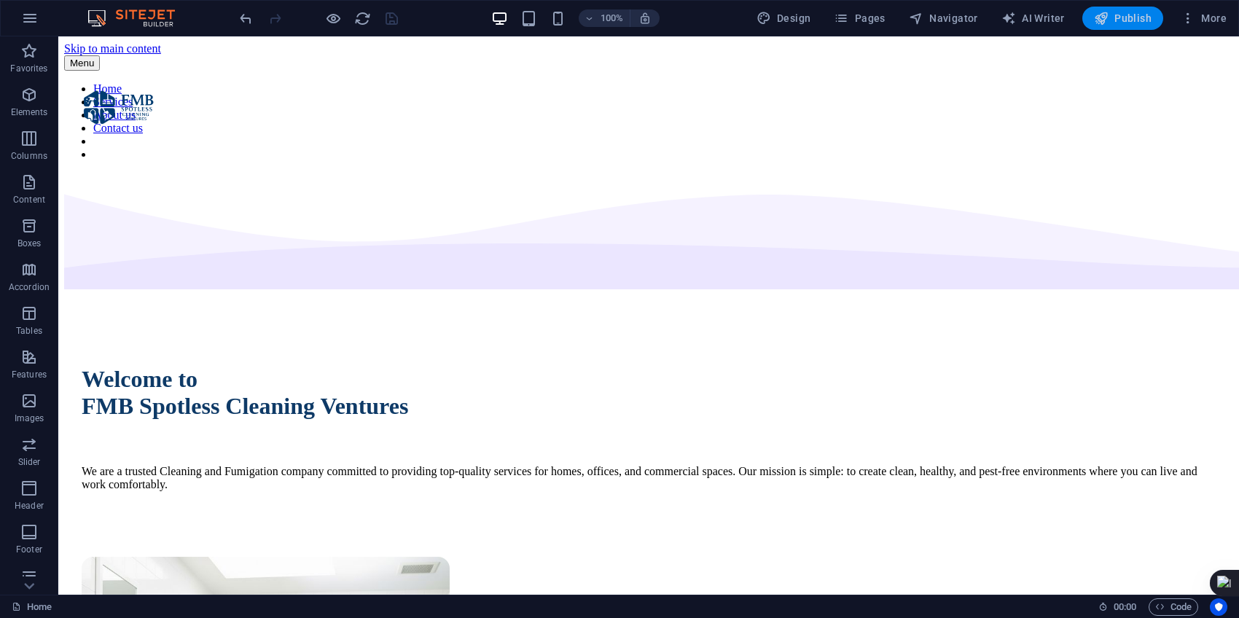
click at [1119, 15] on span "Publish" at bounding box center [1123, 18] width 58 height 15
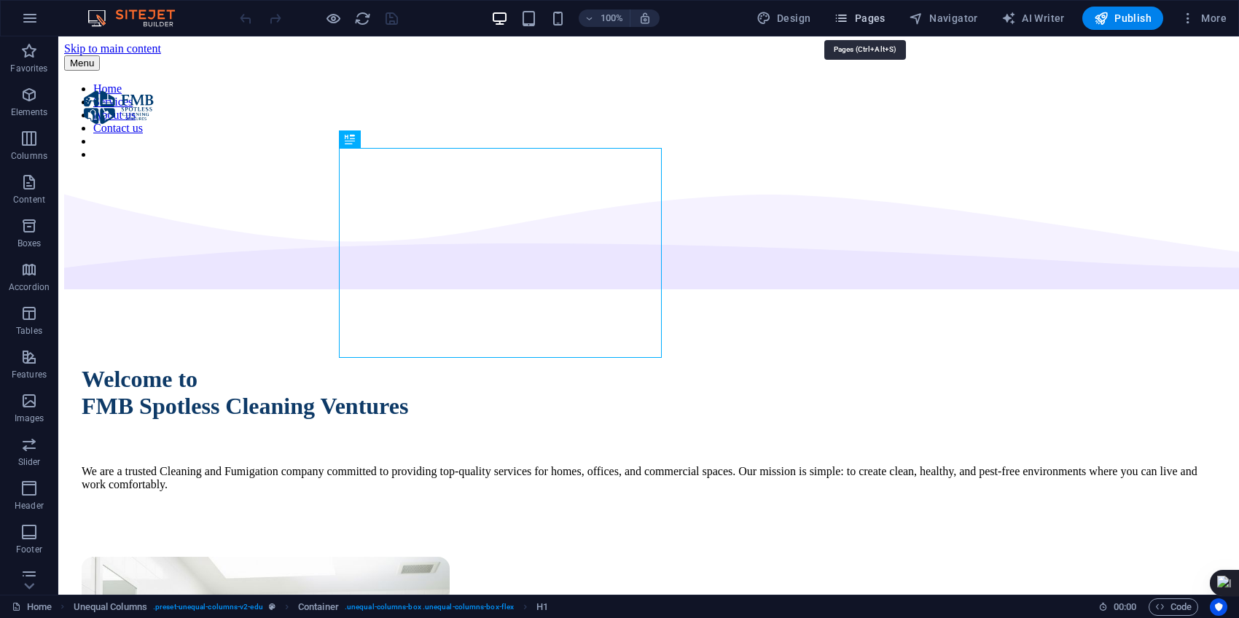
click at [872, 15] on span "Pages" at bounding box center [859, 18] width 51 height 15
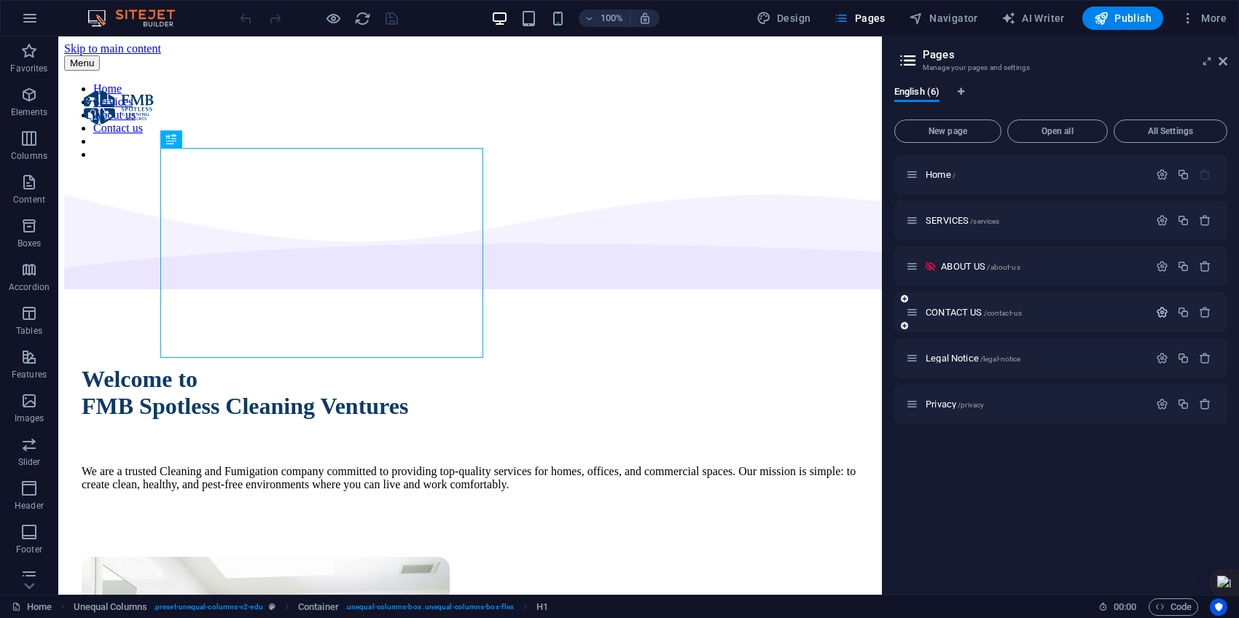
click at [1157, 308] on icon "button" at bounding box center [1162, 312] width 12 height 12
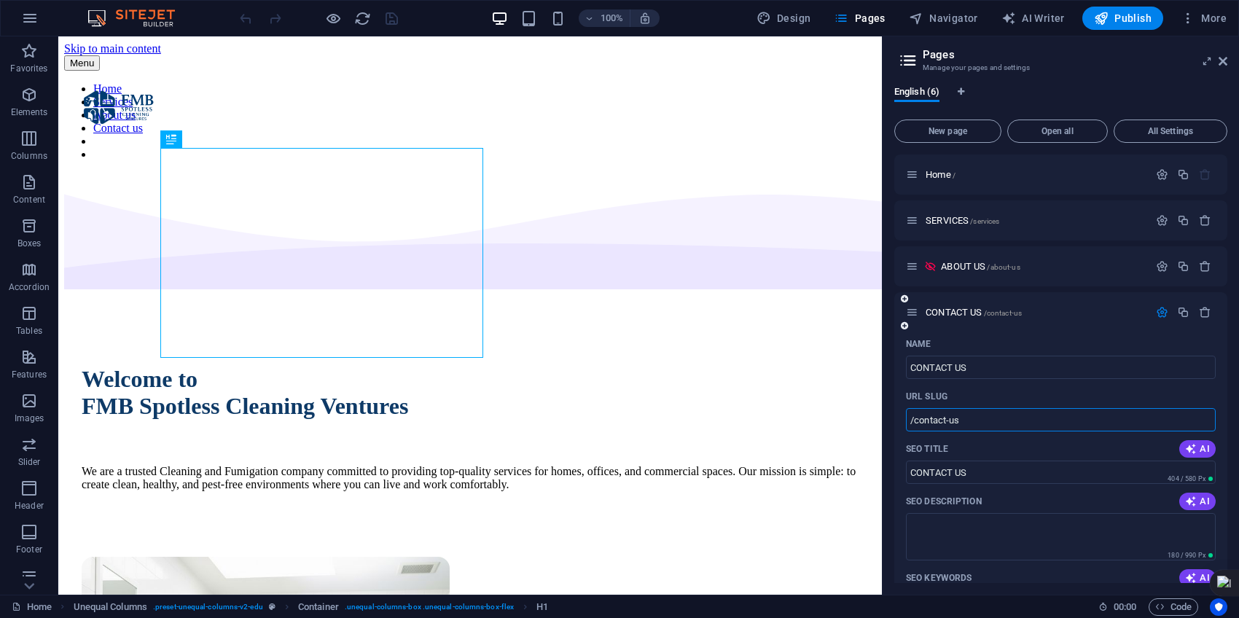
click at [1011, 420] on input "/contact-us" at bounding box center [1061, 419] width 310 height 23
type input "/"
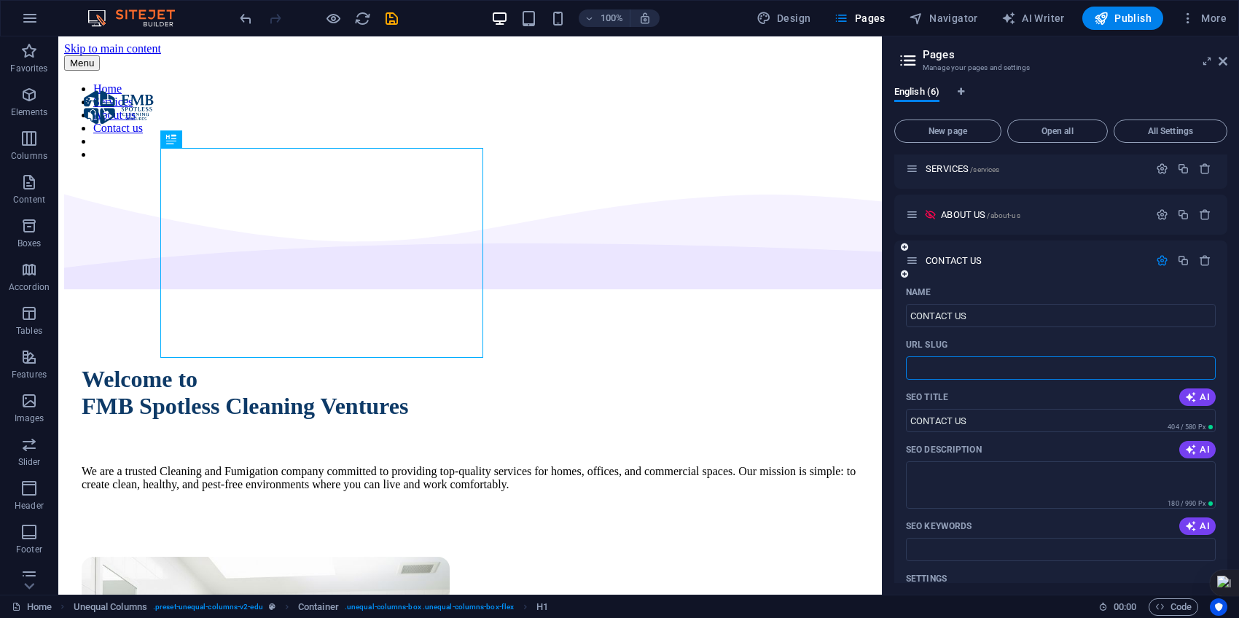
scroll to position [51, 0]
click at [387, 17] on icon "save" at bounding box center [391, 18] width 17 height 17
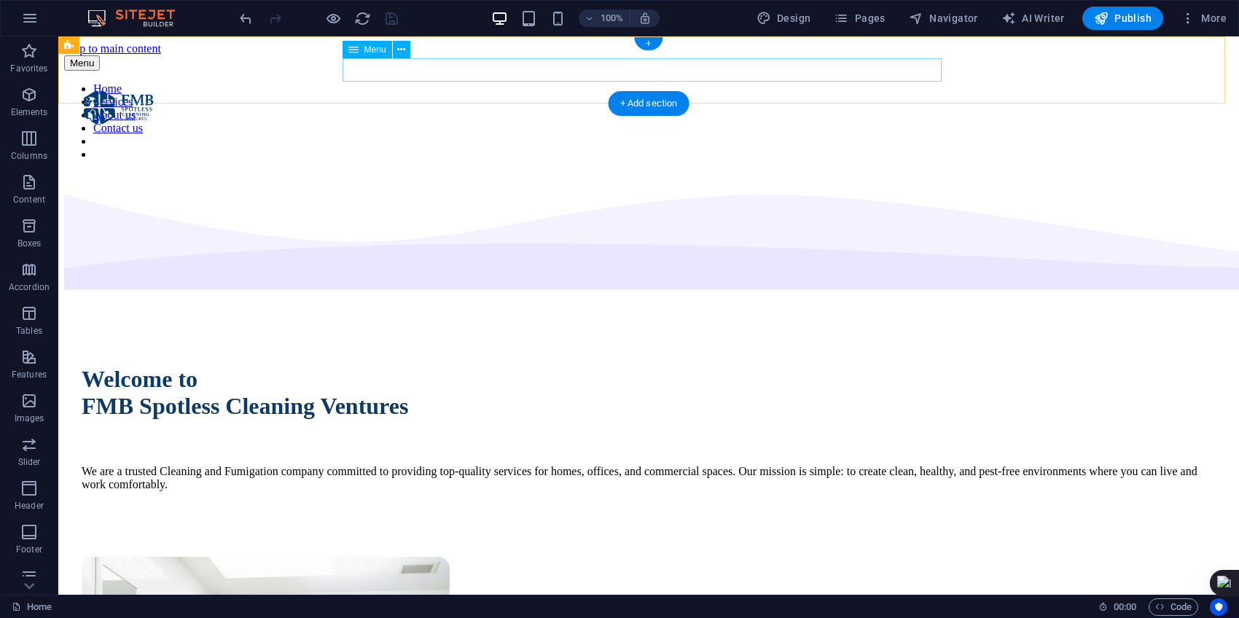
click at [723, 82] on nav "Home Services About us Contact us" at bounding box center [648, 121] width 1169 height 79
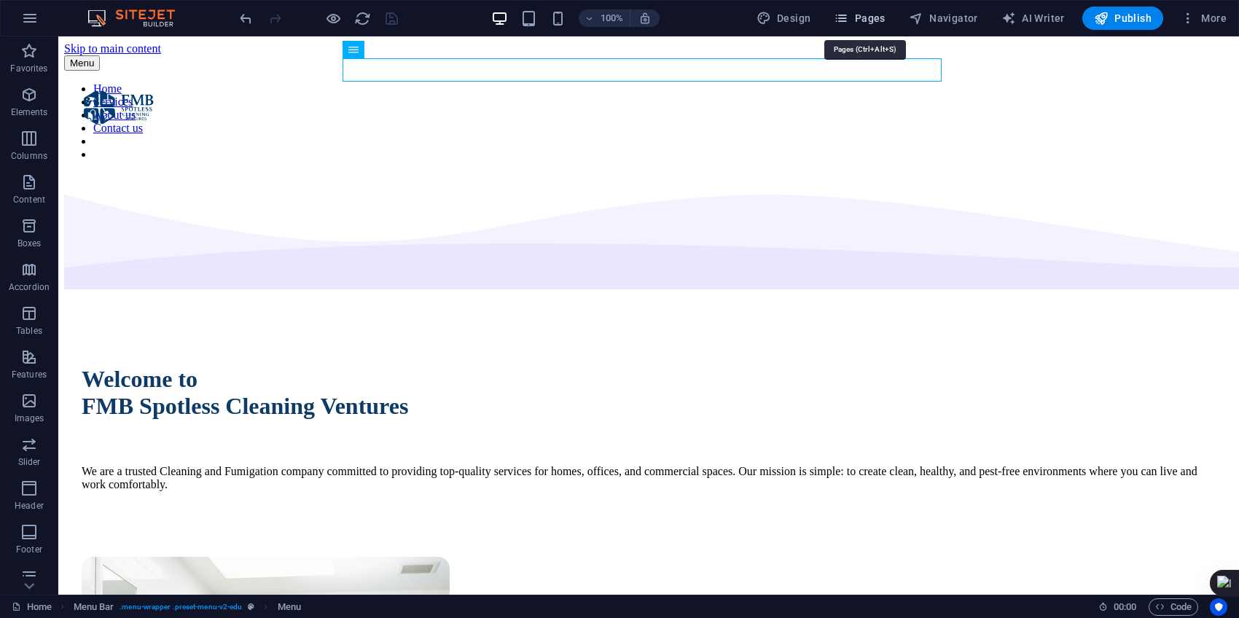
click at [872, 20] on span "Pages" at bounding box center [859, 18] width 51 height 15
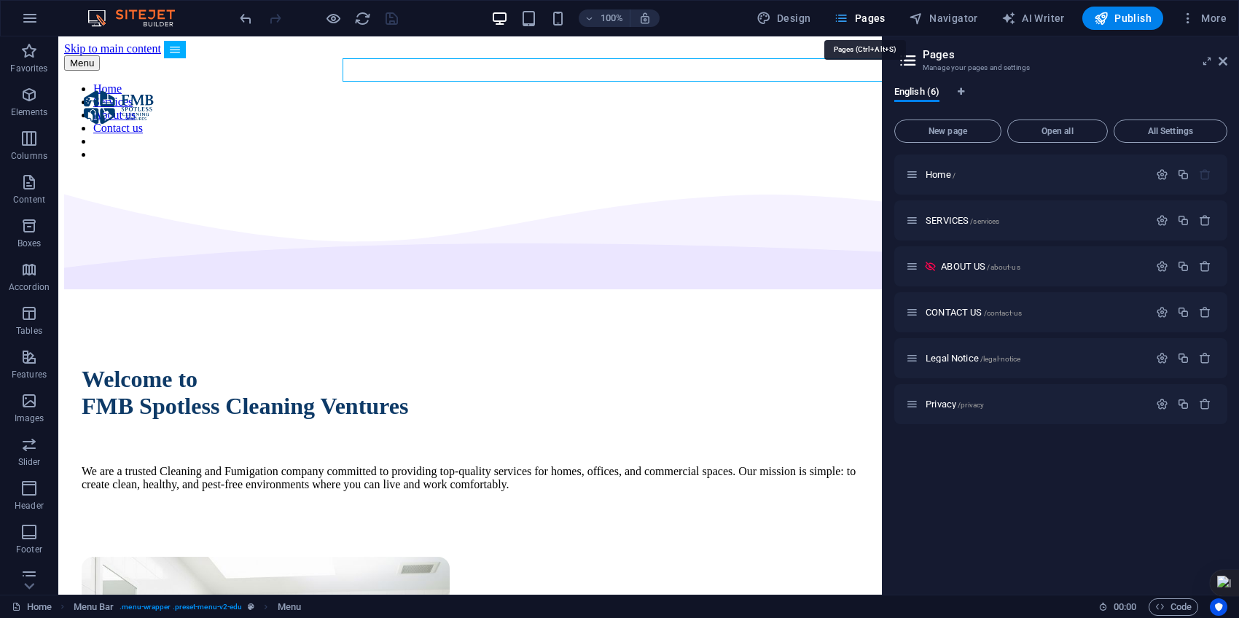
click at [872, 20] on span "Pages" at bounding box center [859, 18] width 51 height 15
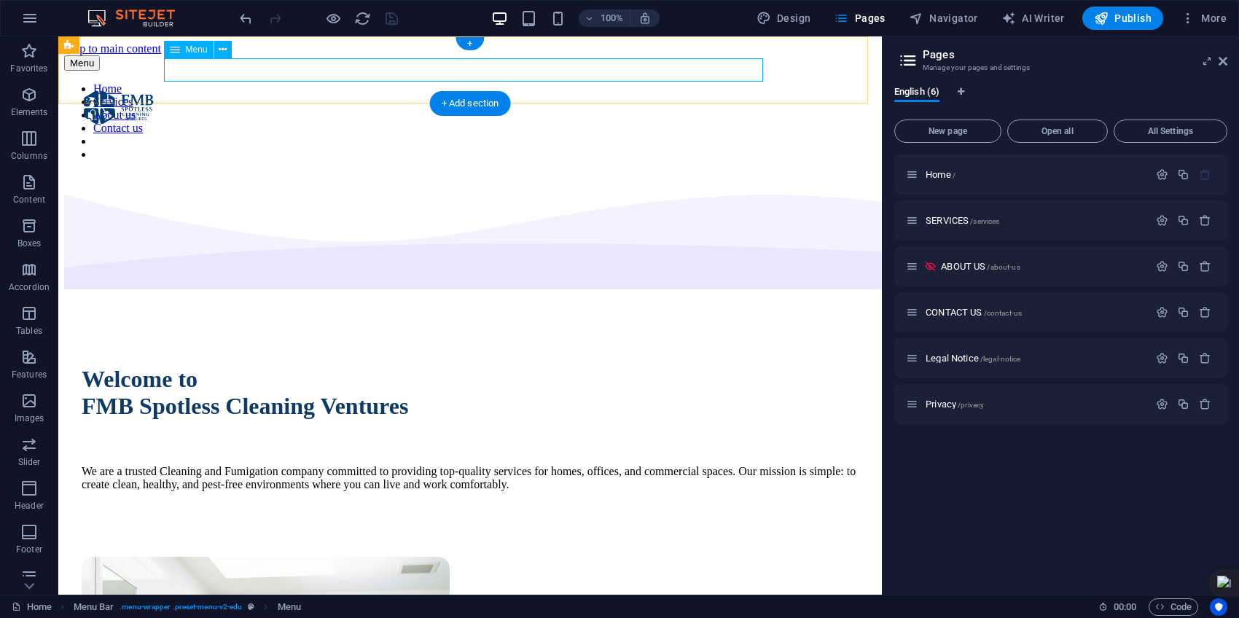
click at [312, 82] on nav "Home Services About us Contact us" at bounding box center [470, 121] width 812 height 79
select select
select select "1"
select select
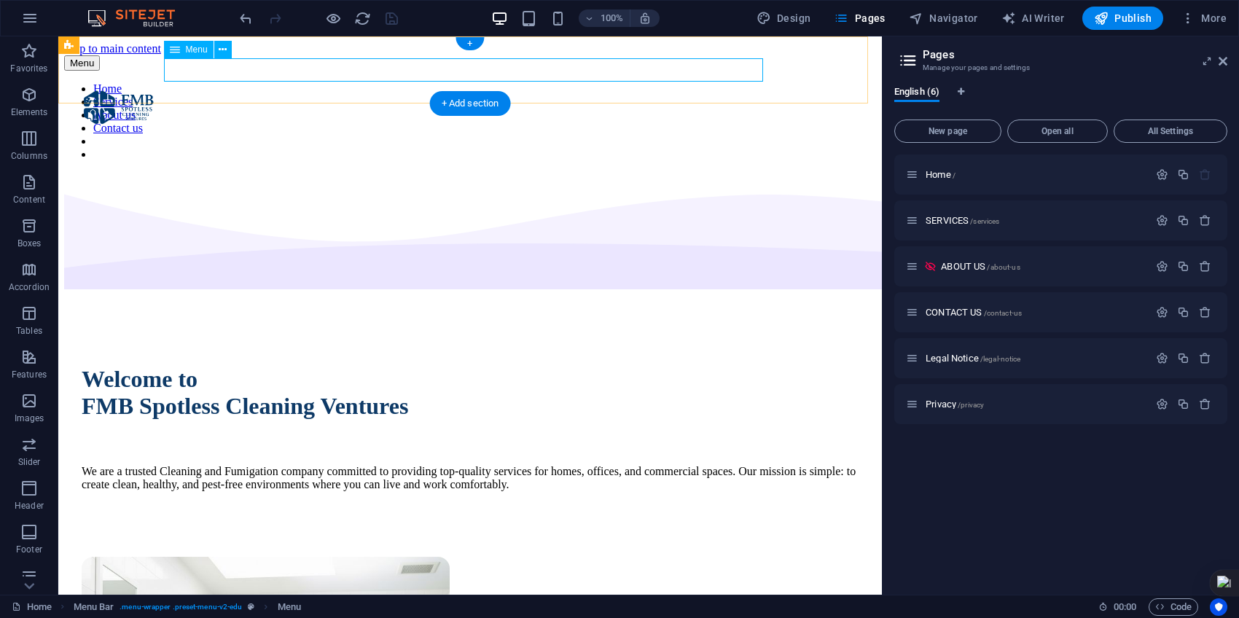
select select "2"
select select
select select "3"
select select
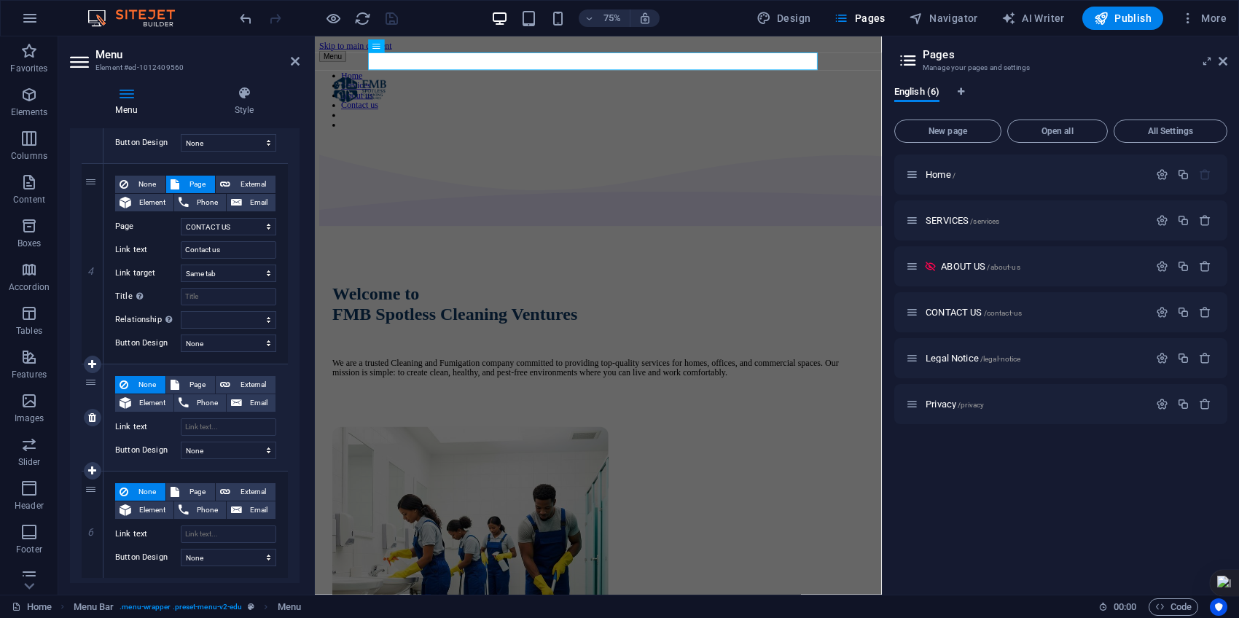
scroll to position [709, 0]
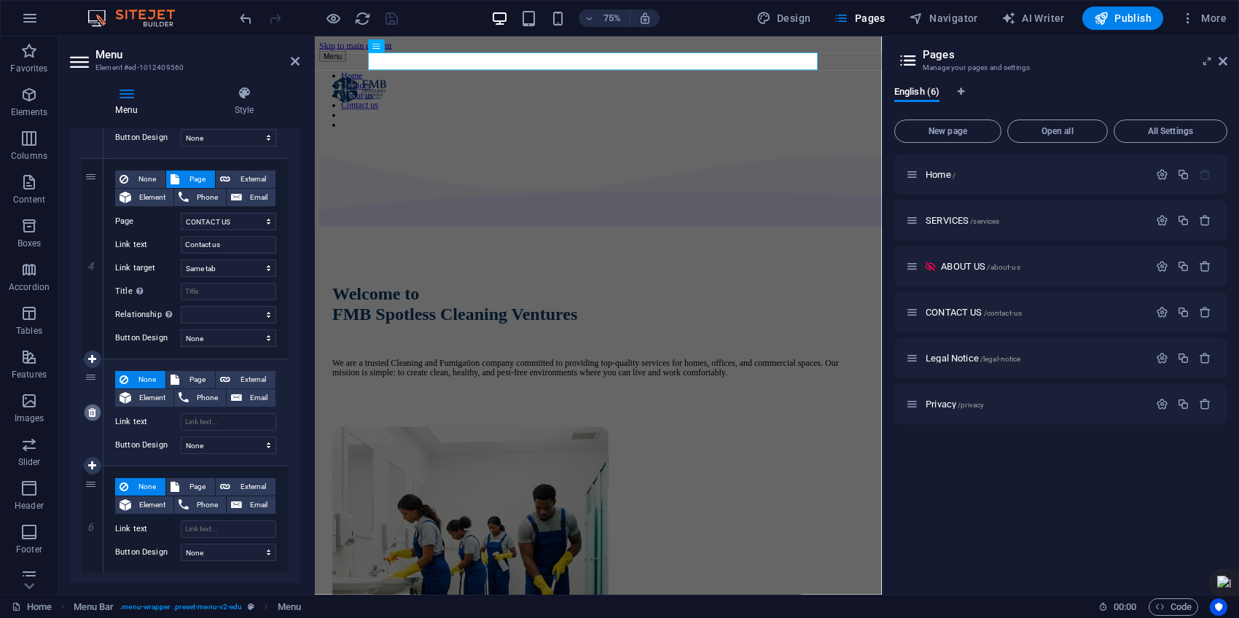
click at [91, 407] on icon at bounding box center [92, 412] width 8 height 10
select select
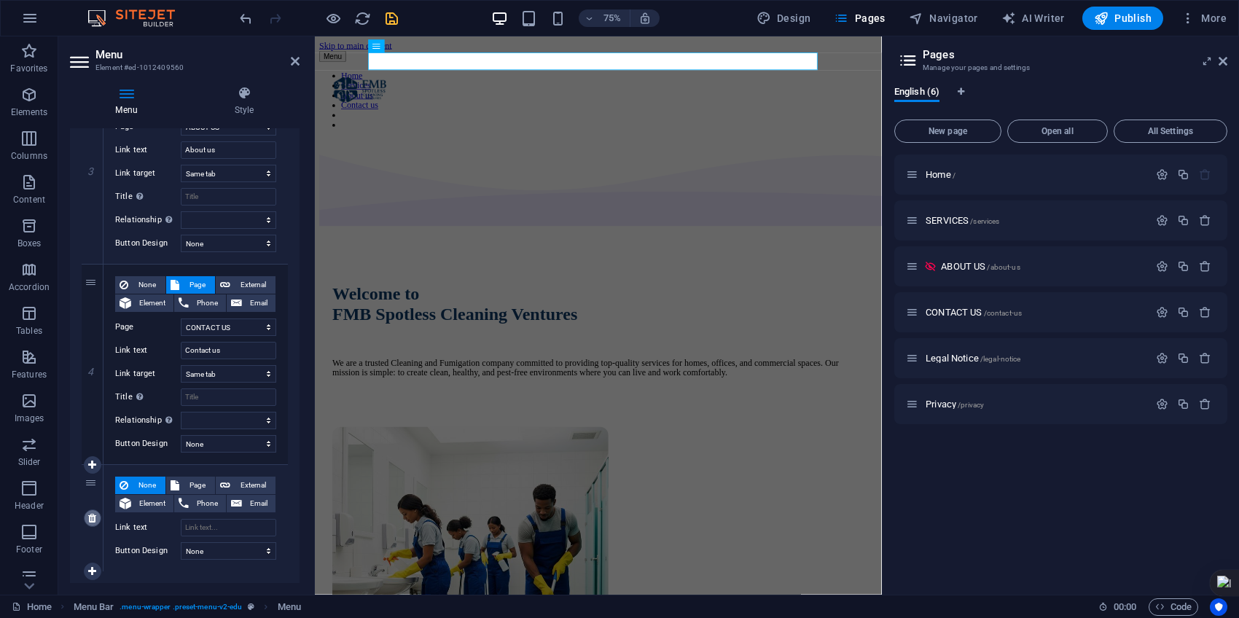
scroll to position [603, 0]
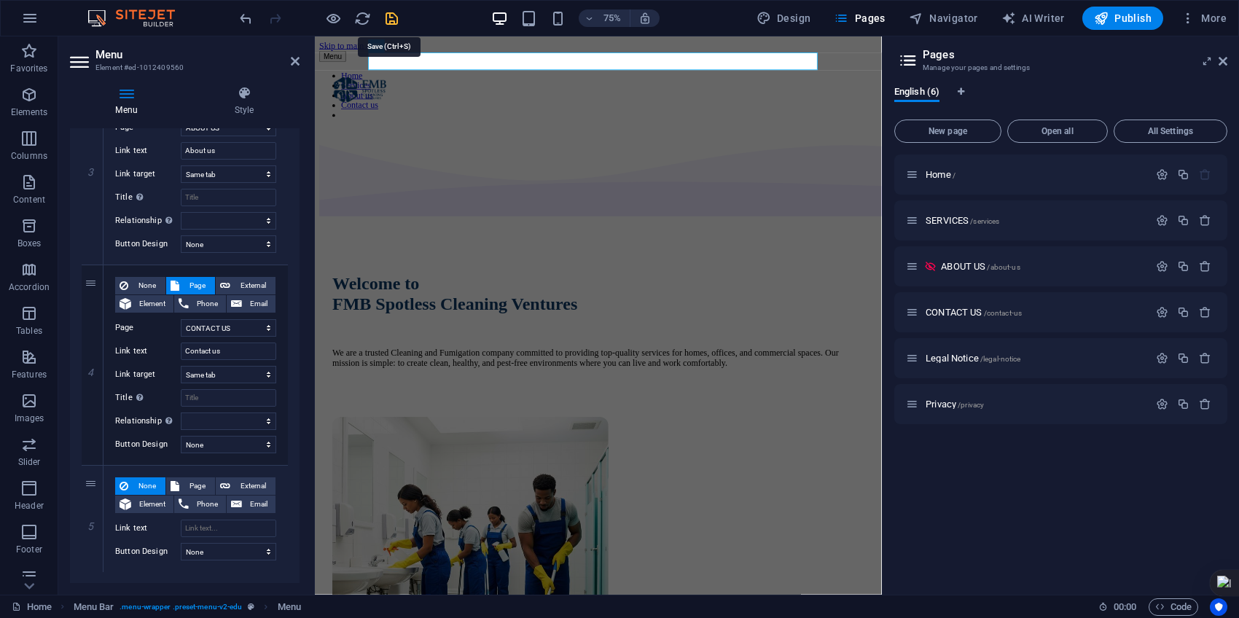
click at [388, 16] on icon "save" at bounding box center [391, 18] width 17 height 17
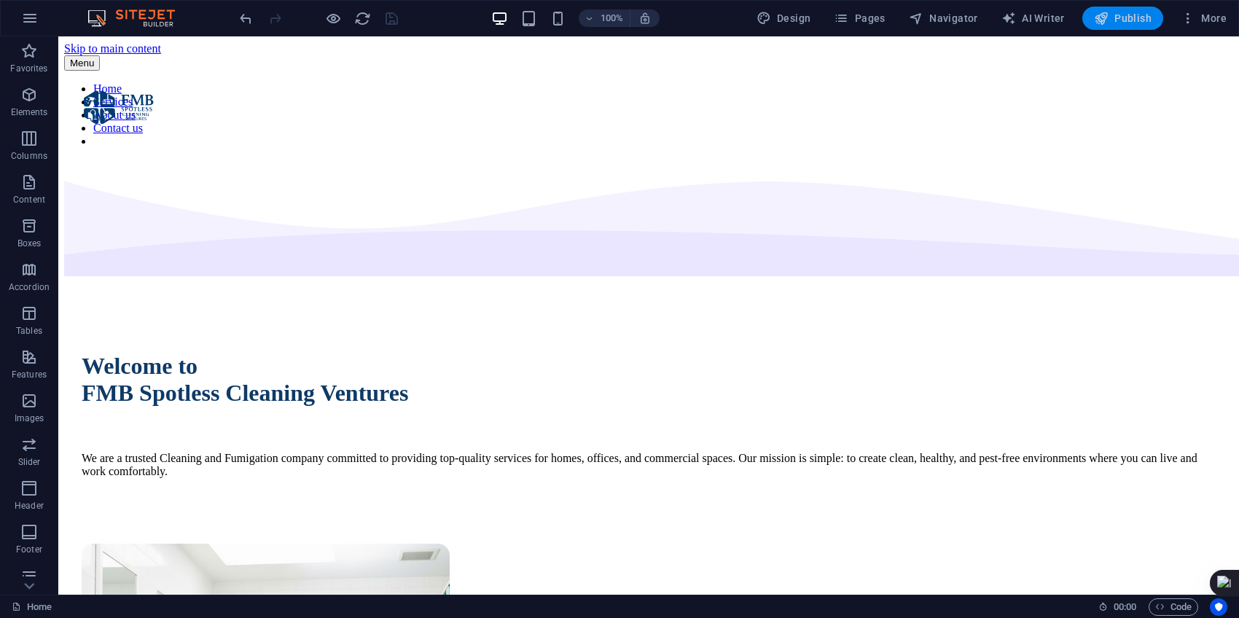
click at [1126, 18] on span "Publish" at bounding box center [1123, 18] width 58 height 15
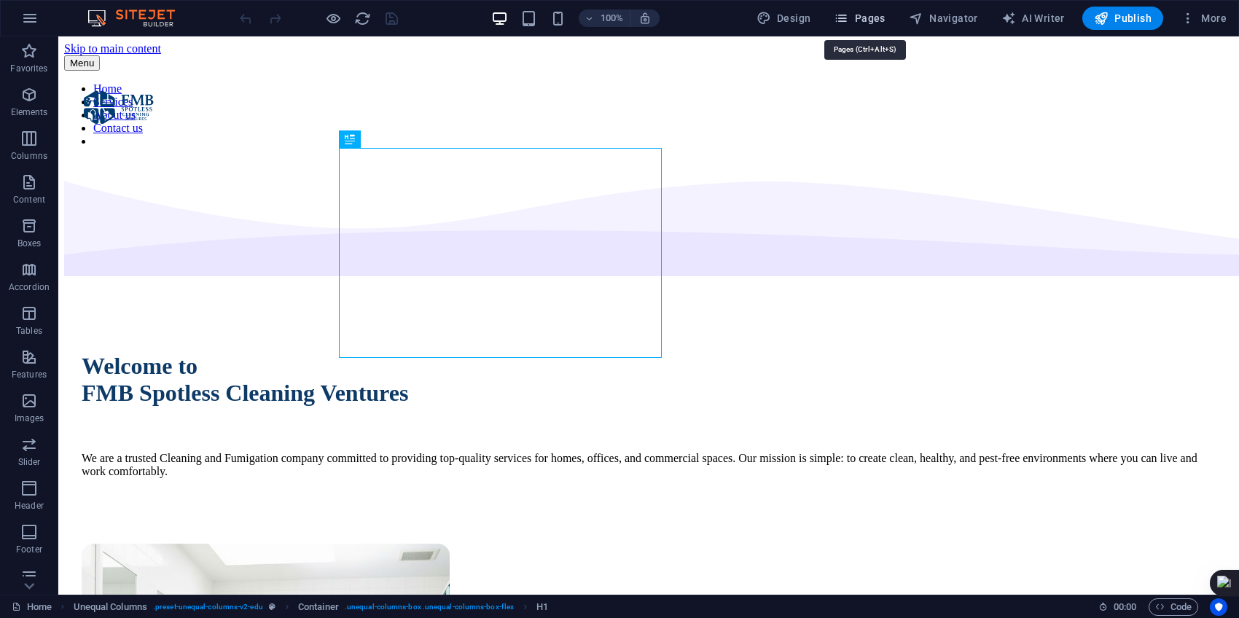
click at [873, 16] on span "Pages" at bounding box center [859, 18] width 51 height 15
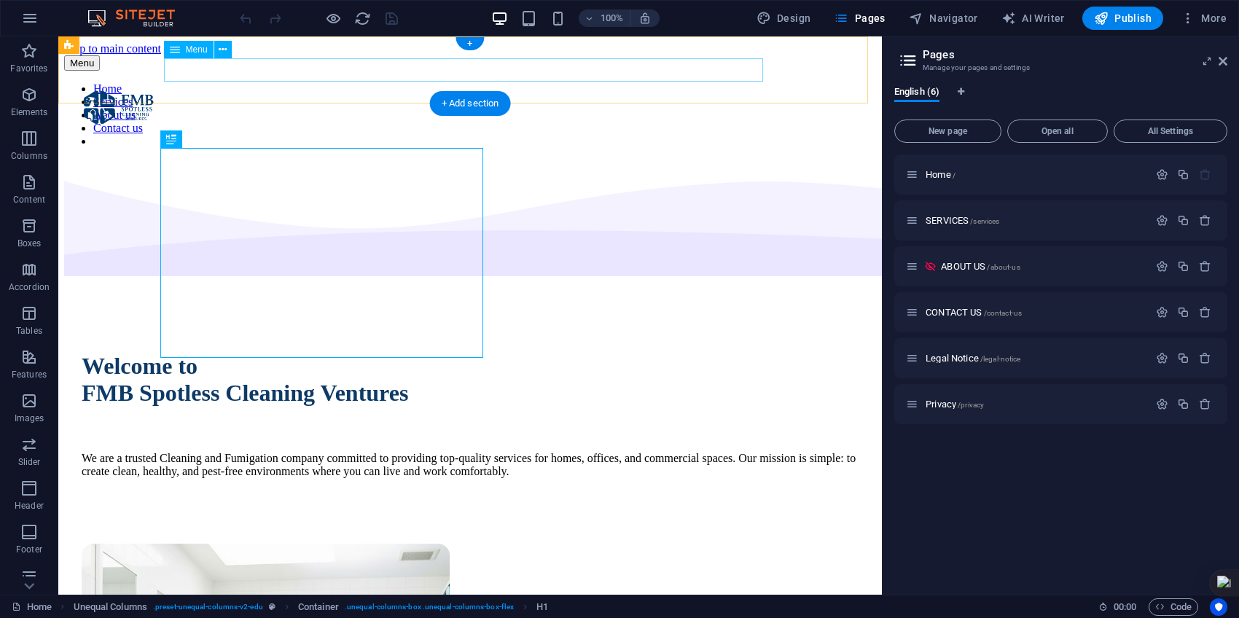
click at [326, 82] on nav "Home Services About us Contact us" at bounding box center [470, 115] width 812 height 66
select select
select select "1"
select select
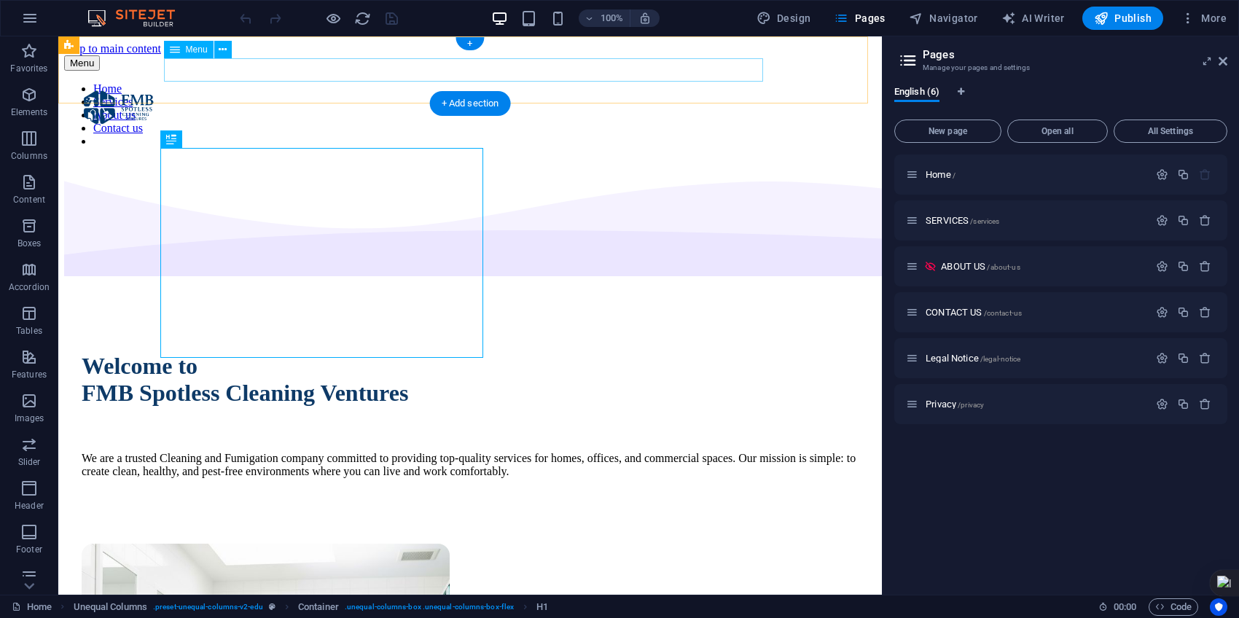
select select "2"
select select
select select "3"
select select
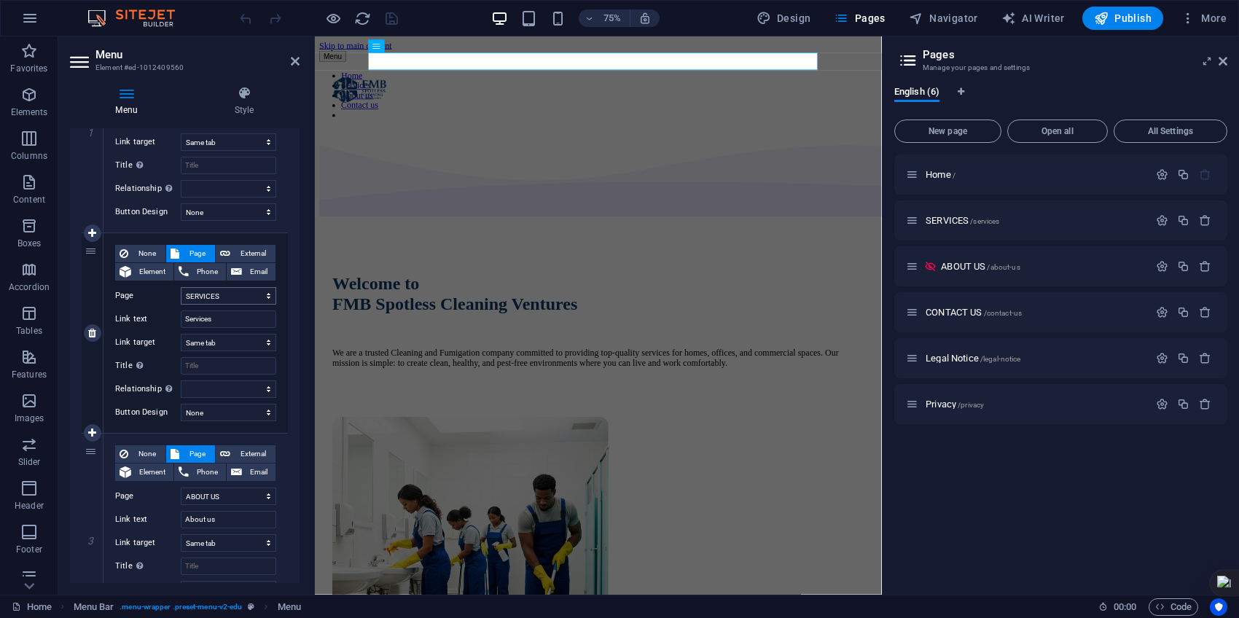
scroll to position [279, 0]
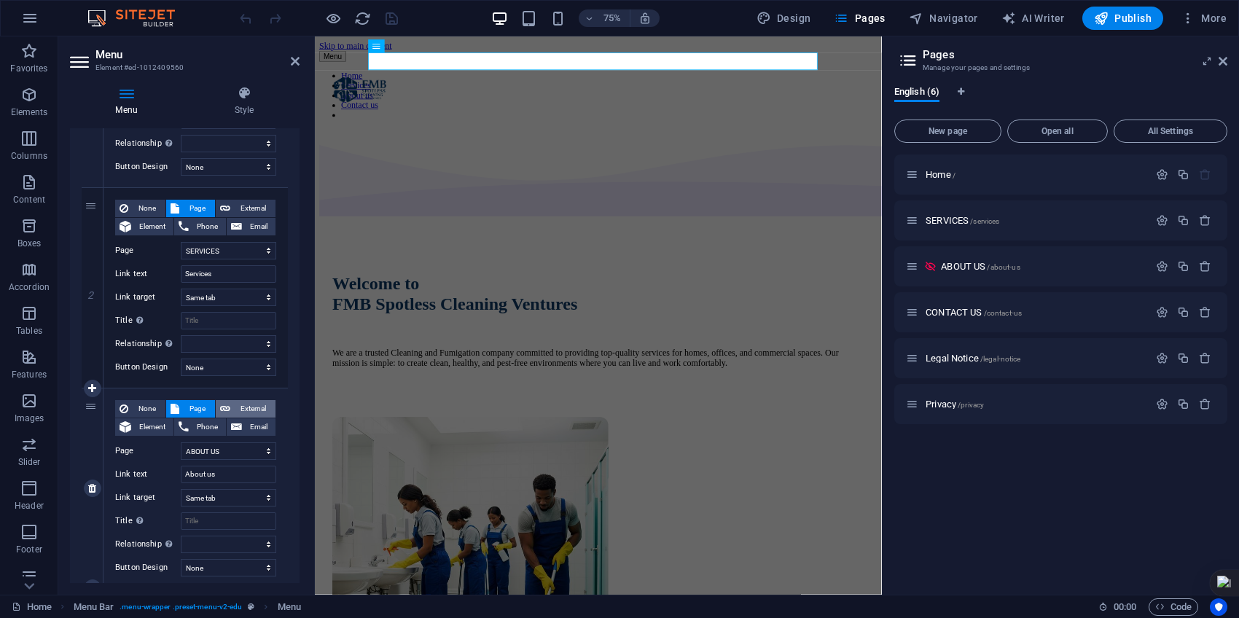
click at [251, 402] on span "External" at bounding box center [253, 408] width 36 height 17
select select
select select "blank"
select select
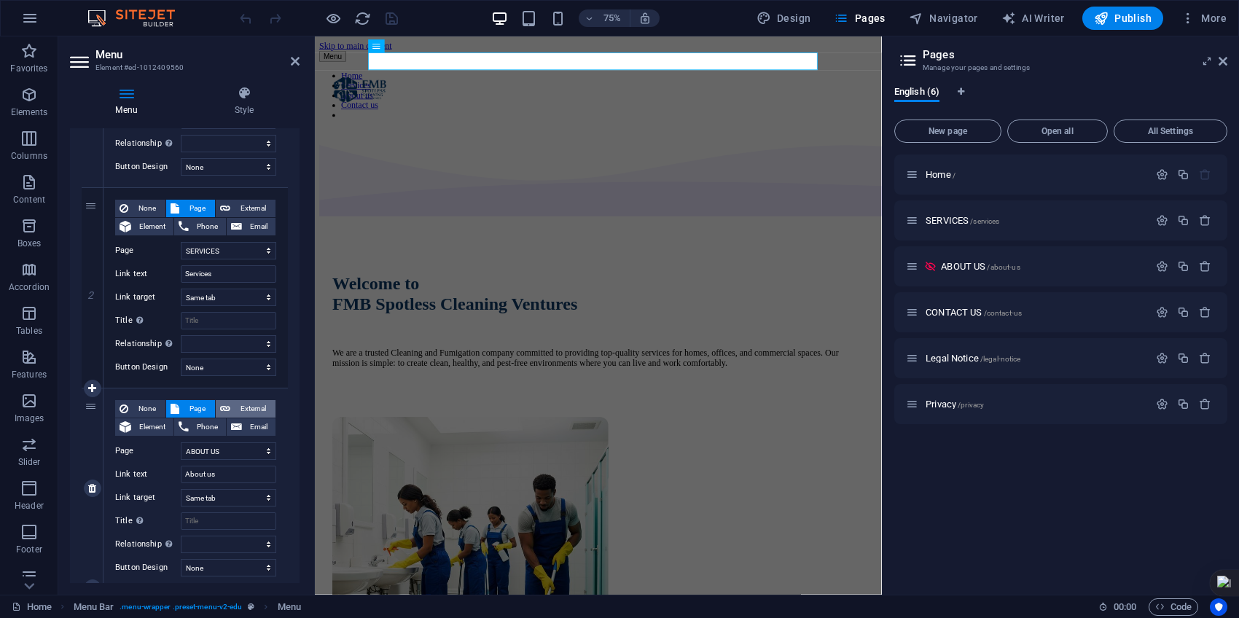
select select
click at [193, 406] on span "Page" at bounding box center [197, 408] width 27 height 17
select select
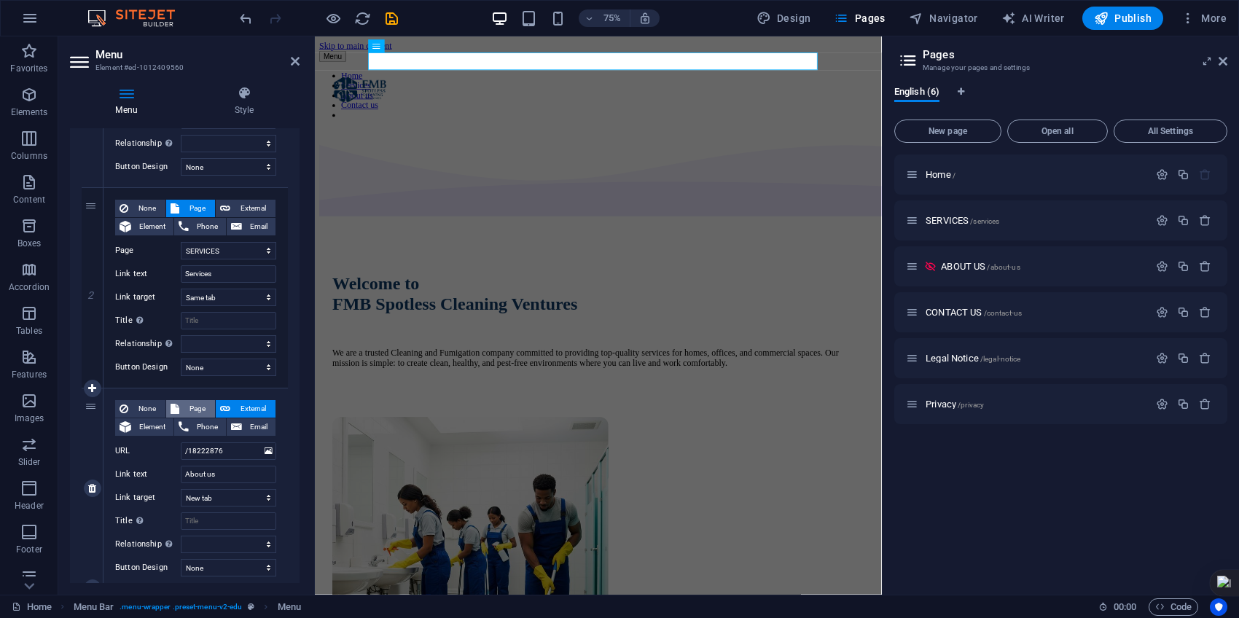
select select
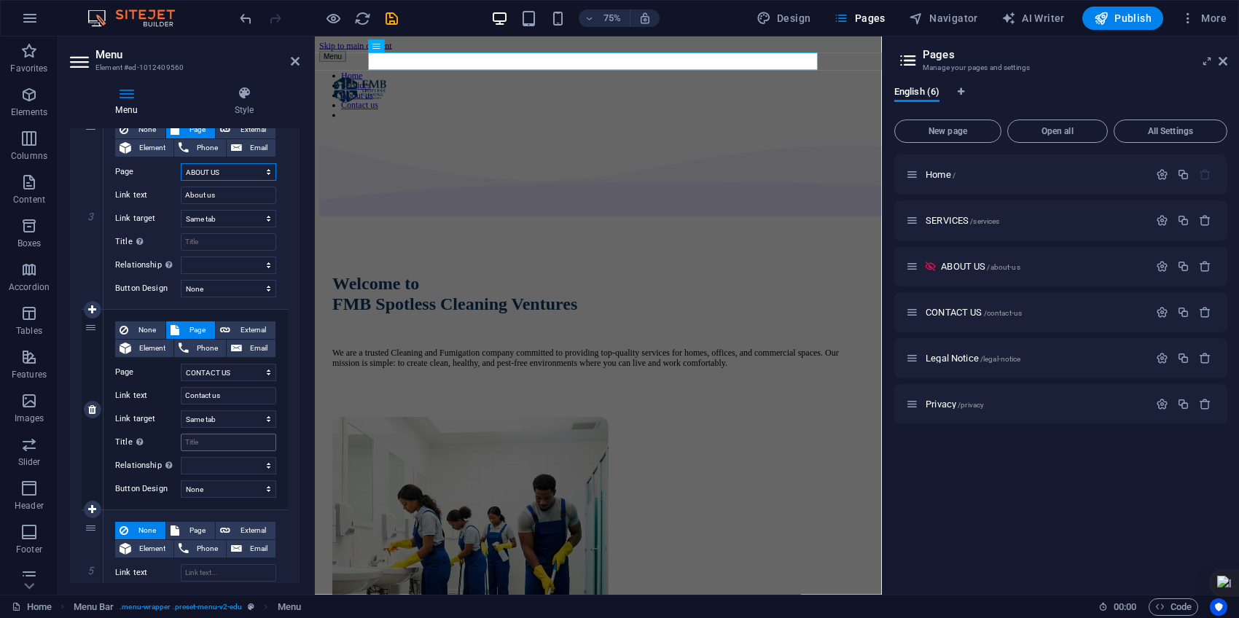
scroll to position [603, 0]
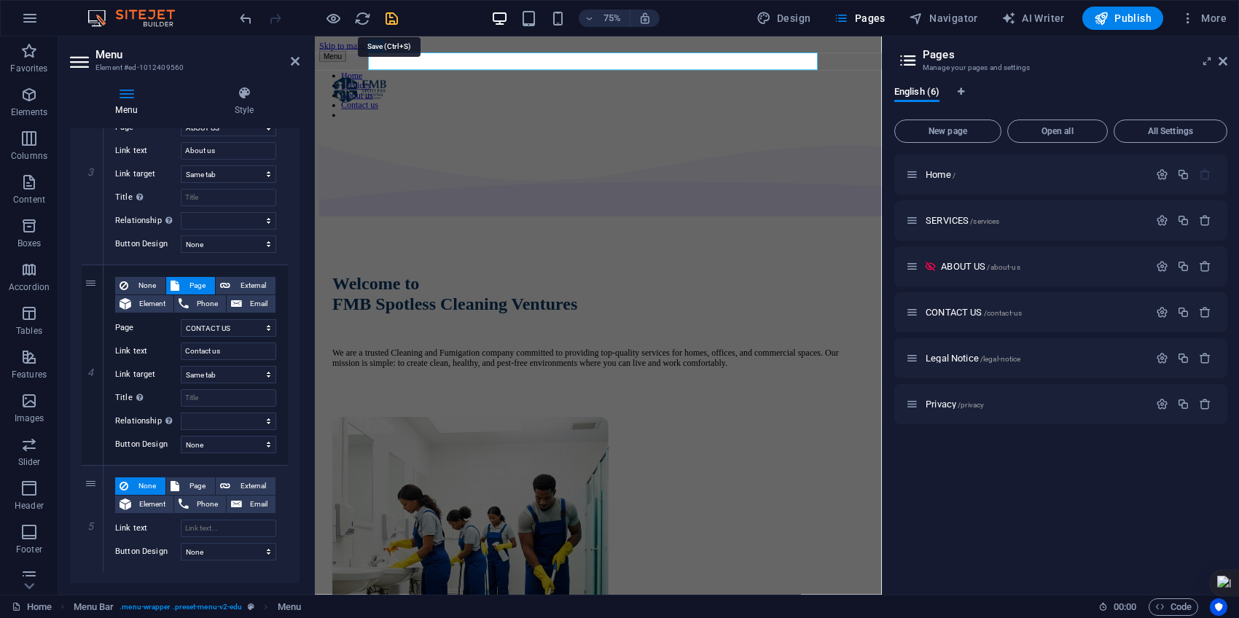
click at [385, 15] on icon "save" at bounding box center [391, 18] width 17 height 17
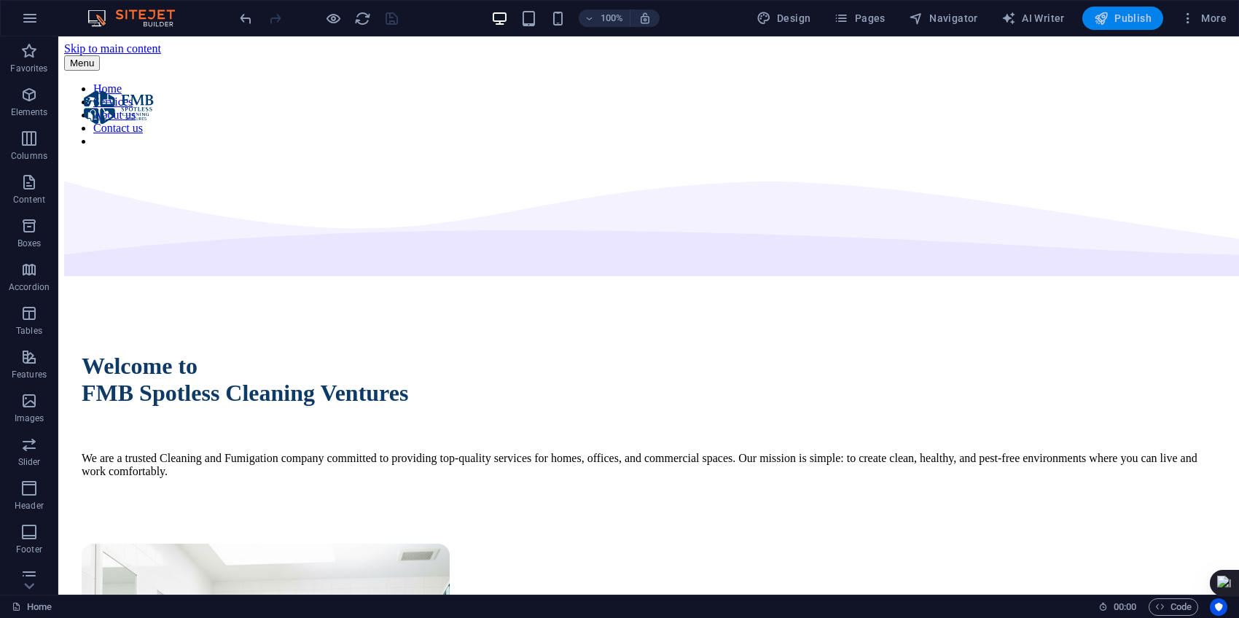
click at [1121, 12] on span "Publish" at bounding box center [1123, 18] width 58 height 15
